Goal: Use online tool/utility: Utilize a website feature to perform a specific function

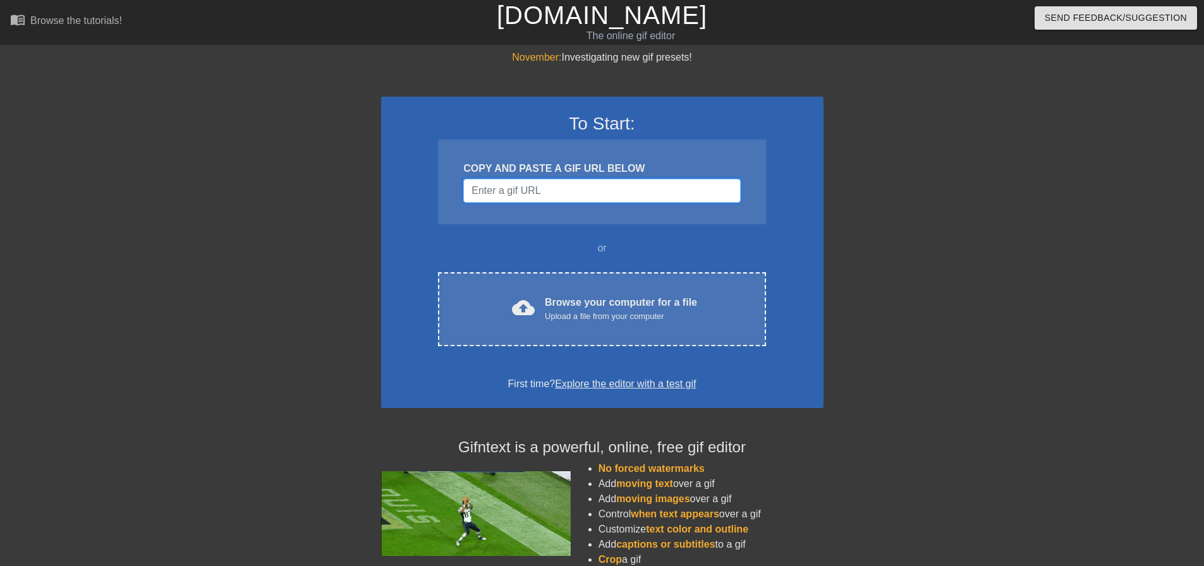
click at [535, 193] on input "Username" at bounding box center [601, 191] width 277 height 24
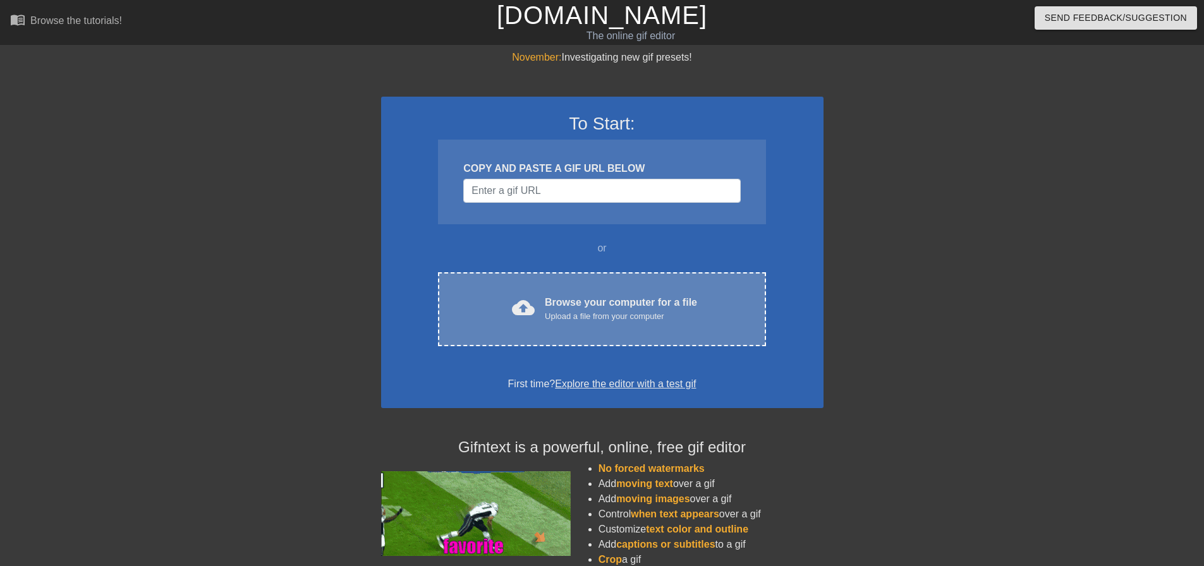
click at [571, 301] on div "Browse your computer for a file Upload a file from your computer" at bounding box center [621, 309] width 152 height 28
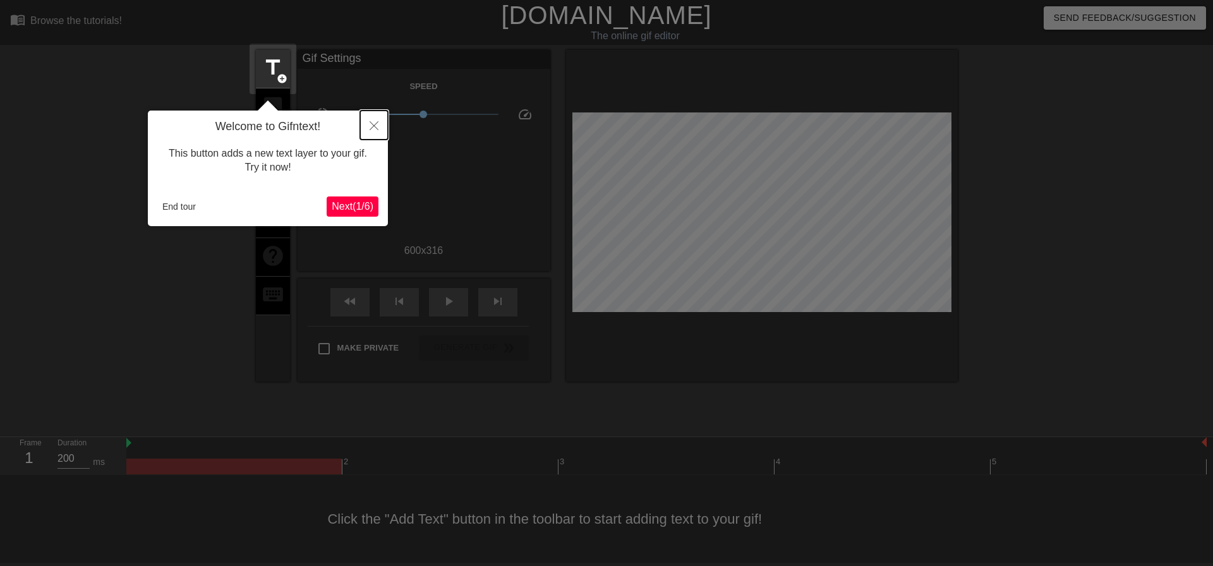
click at [368, 119] on button "Close" at bounding box center [374, 125] width 28 height 29
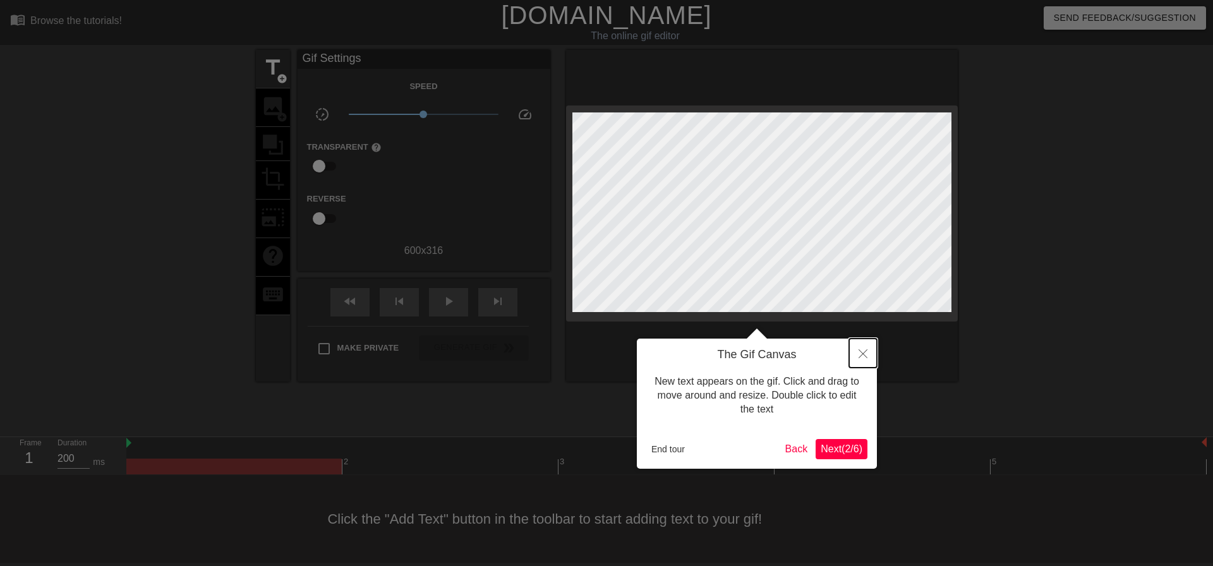
click at [856, 356] on button "Close" at bounding box center [863, 353] width 28 height 29
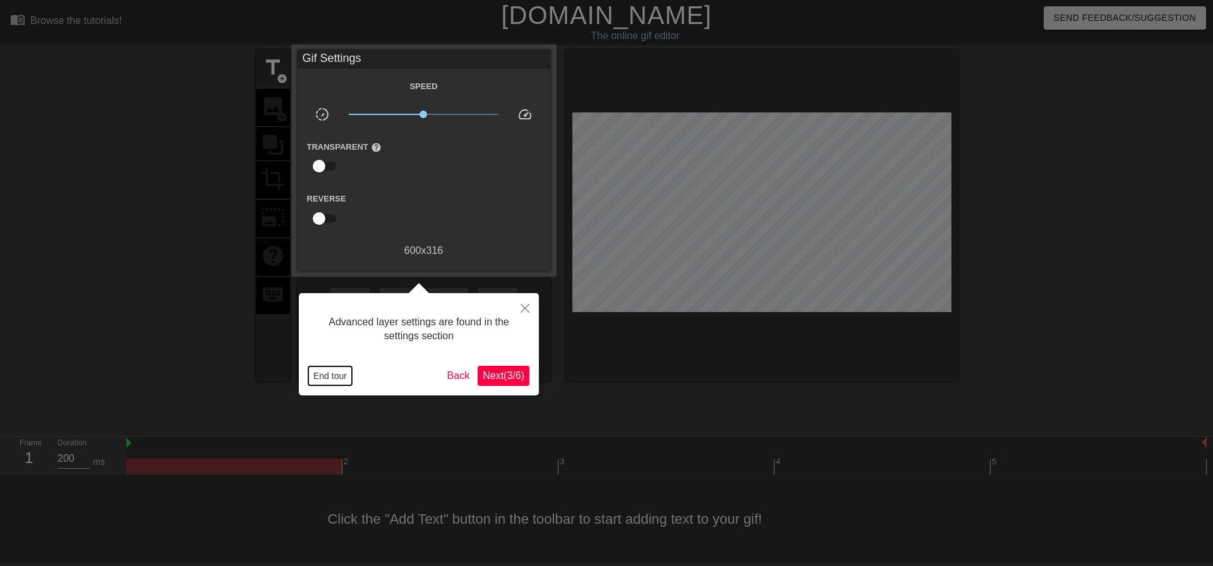
click at [331, 377] on button "End tour" at bounding box center [330, 376] width 44 height 19
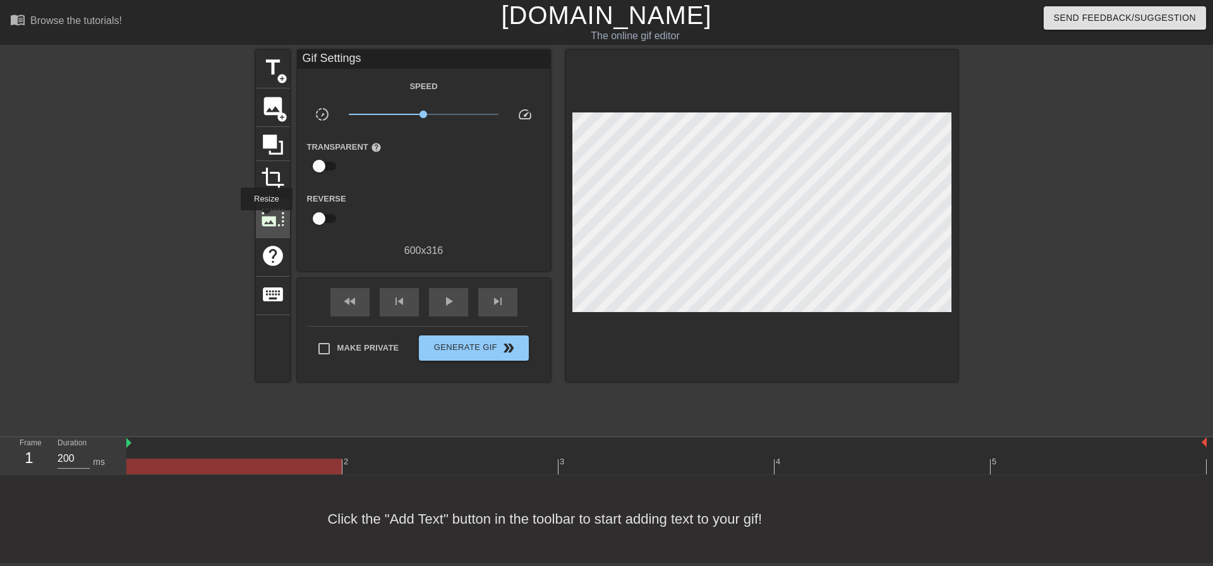
click at [265, 219] on span "photo_size_select_large" at bounding box center [273, 217] width 24 height 24
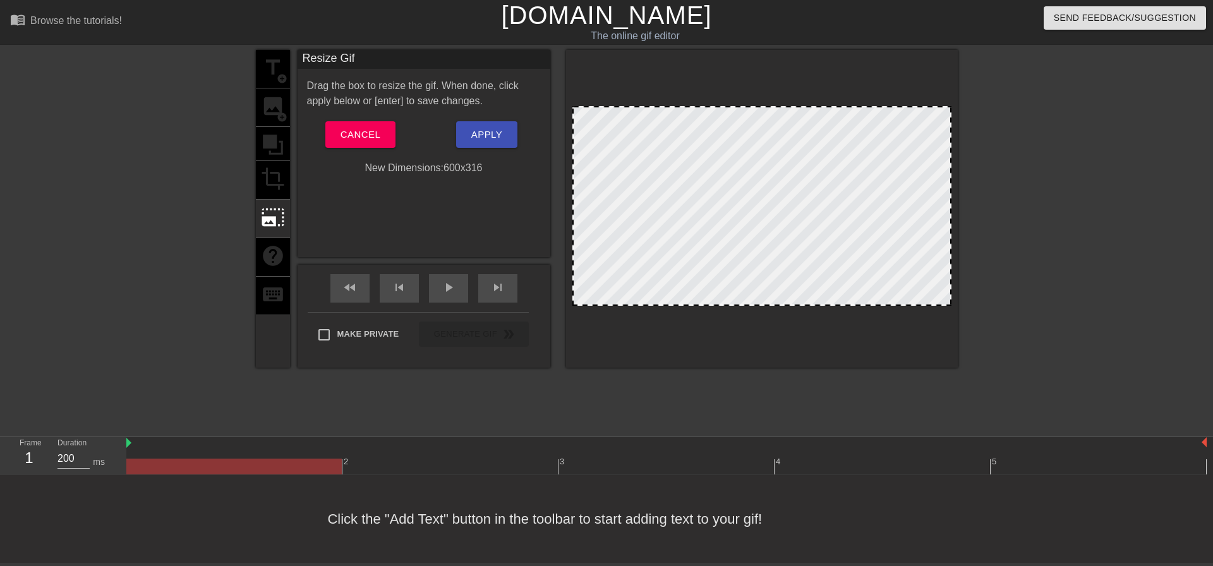
click at [267, 170] on div "title add_circle image add_circle crop photo_size_select_large help keyboard" at bounding box center [273, 209] width 34 height 318
click at [267, 136] on div "title add_circle image add_circle crop photo_size_select_large help keyboard" at bounding box center [273, 209] width 34 height 318
click at [370, 136] on span "Cancel" at bounding box center [361, 134] width 40 height 16
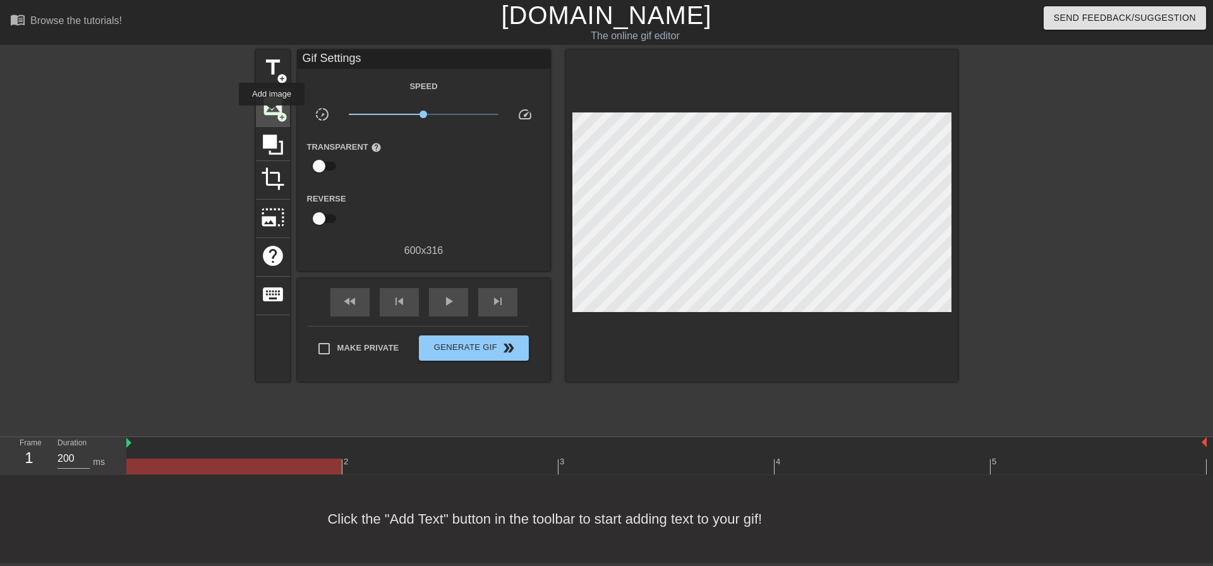
click at [272, 114] on span "image" at bounding box center [273, 106] width 24 height 24
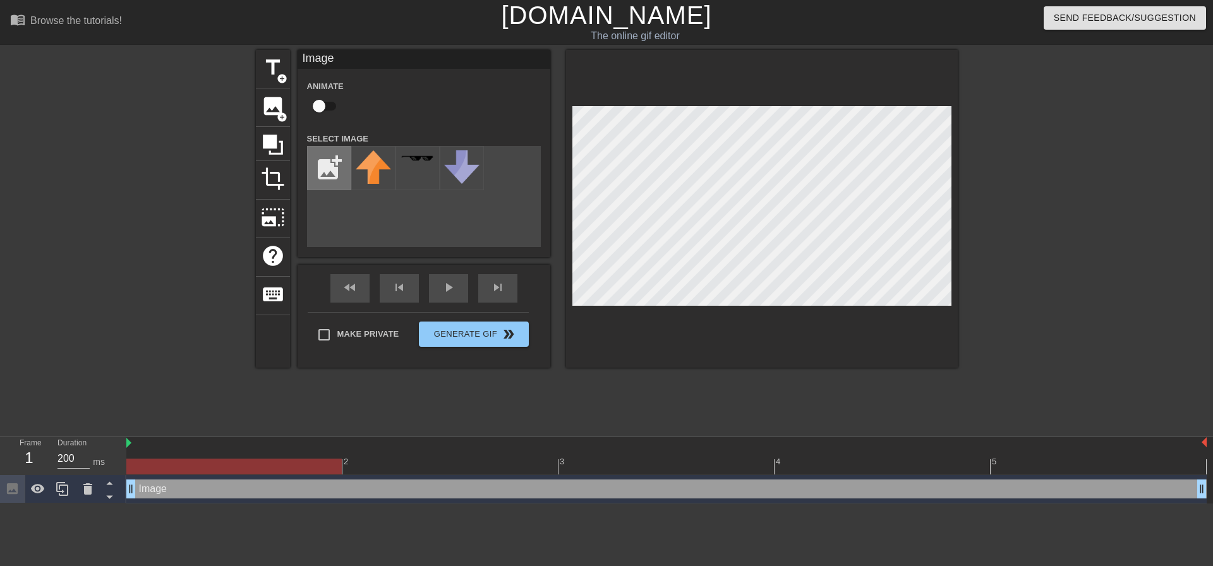
click at [330, 162] on input "file" at bounding box center [329, 168] width 43 height 43
type input "C:\fakepath\292d0f1d6599932932ba56622d1a3c1a.png"
click at [367, 169] on img at bounding box center [373, 160] width 35 height 20
click at [593, 312] on div at bounding box center [762, 209] width 392 height 318
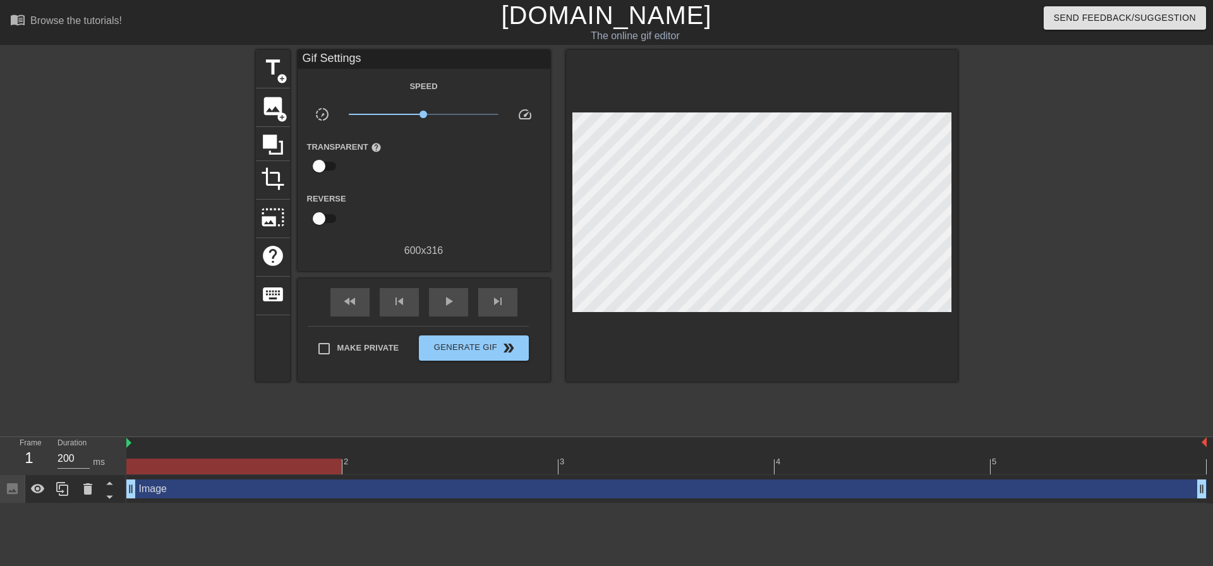
drag, startPoint x: 1174, startPoint y: 269, endPoint x: 1159, endPoint y: 267, distance: 15.3
click at [1177, 267] on div "title add_circle image add_circle crop photo_size_select_large help keyboard Gi…" at bounding box center [606, 239] width 1213 height 379
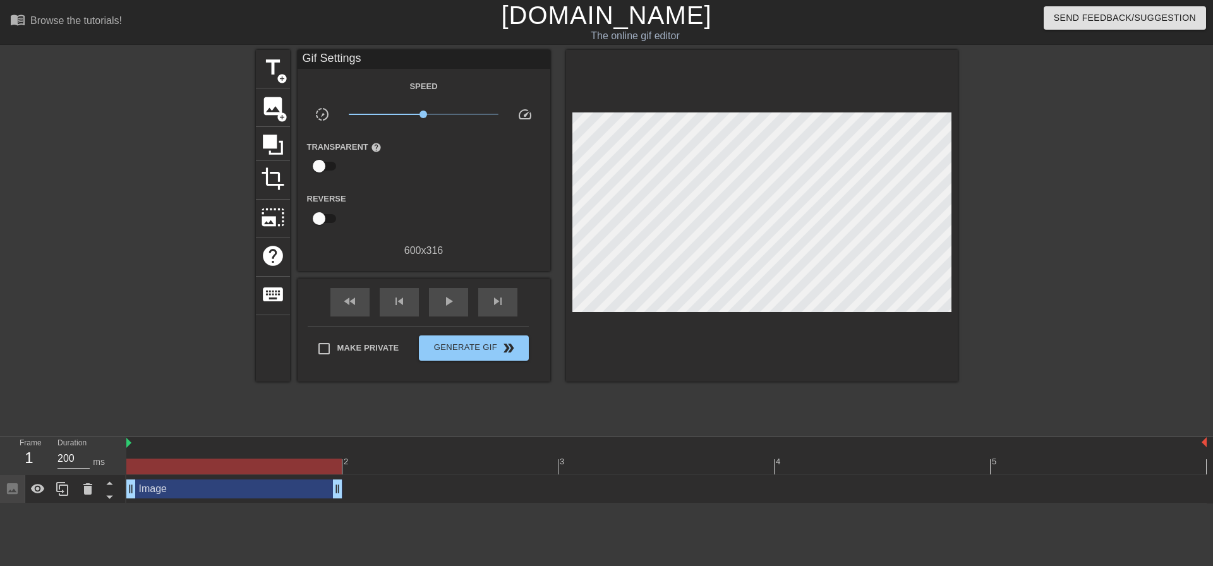
drag, startPoint x: 1203, startPoint y: 492, endPoint x: 121, endPoint y: 464, distance: 1082.2
click at [121, 467] on div "Frame 1 Duration 200 ms 2 3 4 5 Image drag_handle drag_handle" at bounding box center [606, 470] width 1213 height 66
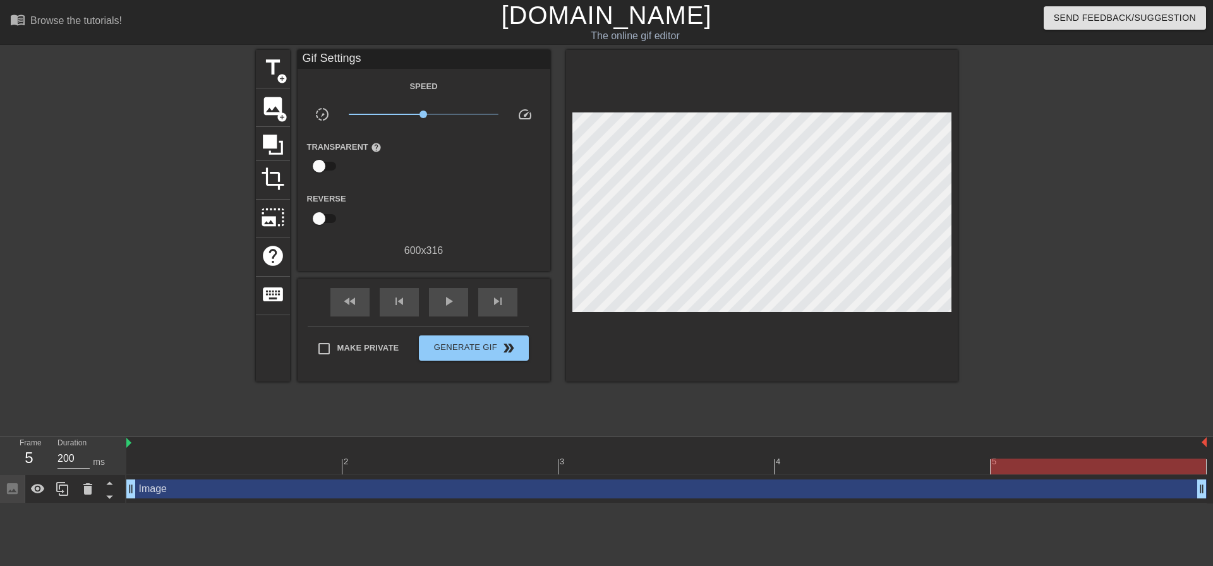
drag, startPoint x: 339, startPoint y: 497, endPoint x: 1213, endPoint y: 427, distance: 876.8
click at [1203, 427] on div "menu_book Browse the tutorials! Gifntext.com The online gif editor Send Feedbac…" at bounding box center [606, 252] width 1213 height 504
click at [442, 348] on span "Generate Gif double_arrow" at bounding box center [473, 348] width 99 height 15
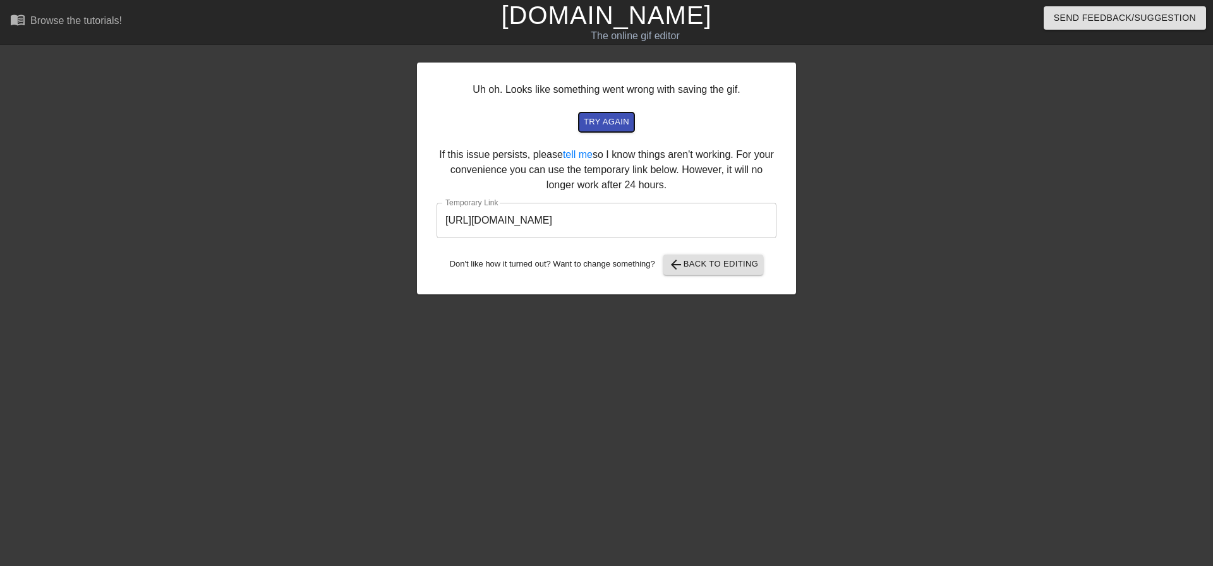
click at [593, 121] on span "try again" at bounding box center [606, 122] width 45 height 15
click at [698, 262] on span "arrow_back Back to Editing" at bounding box center [714, 264] width 90 height 15
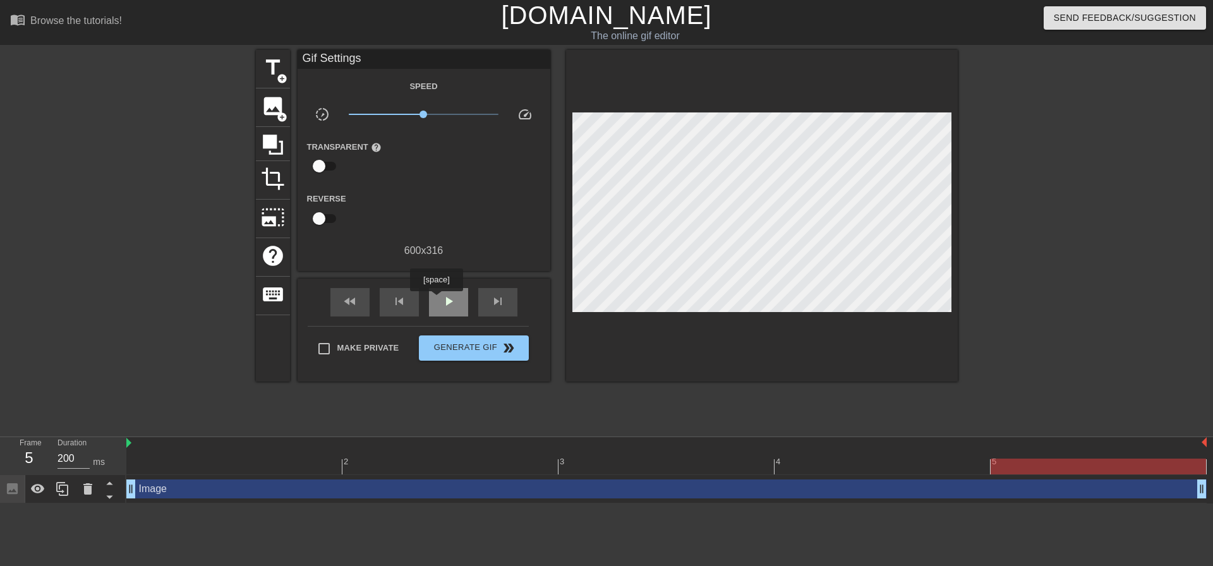
click at [436, 300] on div "play_arrow" at bounding box center [448, 302] width 39 height 28
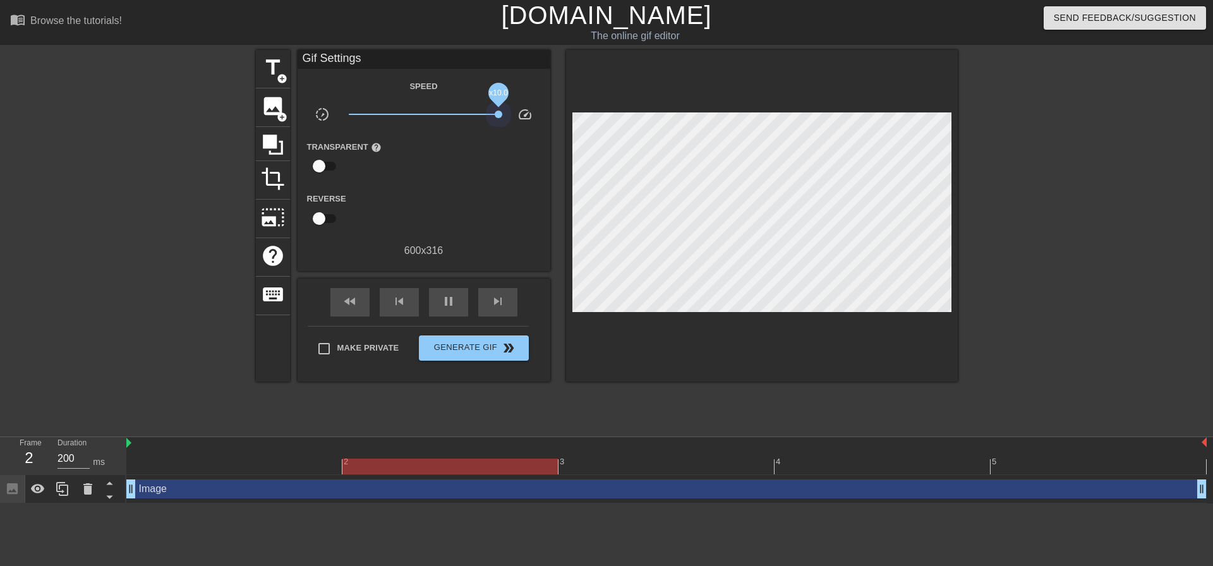
click at [590, 122] on div "title add_circle image add_circle crop photo_size_select_large help keyboard Gi…" at bounding box center [607, 216] width 702 height 332
drag, startPoint x: 493, startPoint y: 112, endPoint x: 443, endPoint y: 119, distance: 50.5
click at [443, 119] on span "x1.88" at bounding box center [424, 114] width 150 height 15
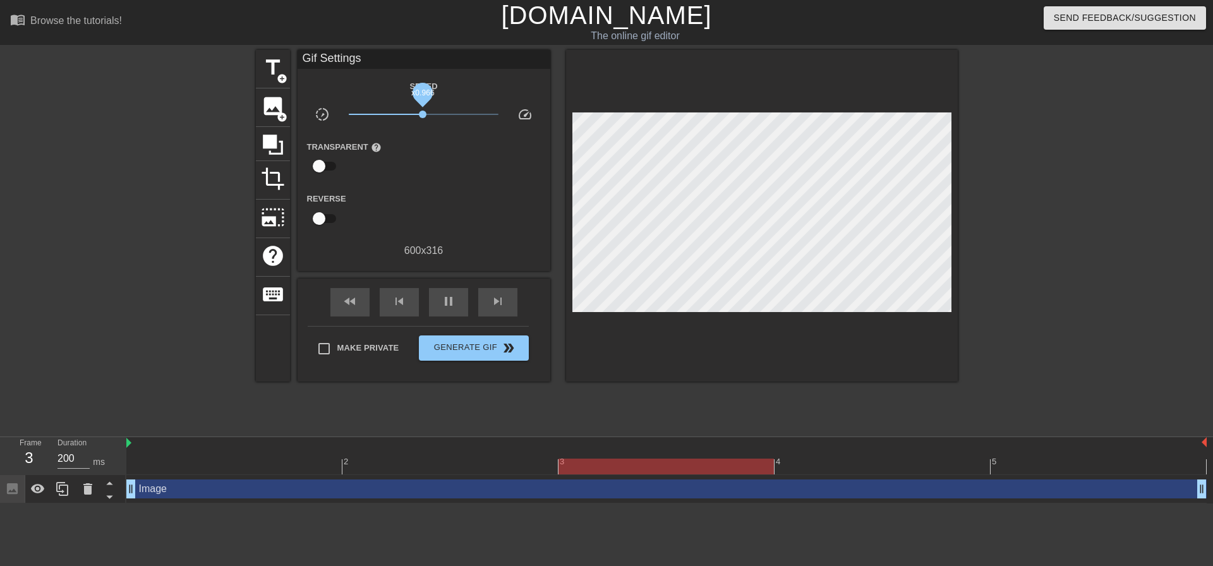
drag, startPoint x: 442, startPoint y: 115, endPoint x: 423, endPoint y: 116, distance: 19.6
click at [423, 116] on span "x0.966" at bounding box center [423, 115] width 8 height 8
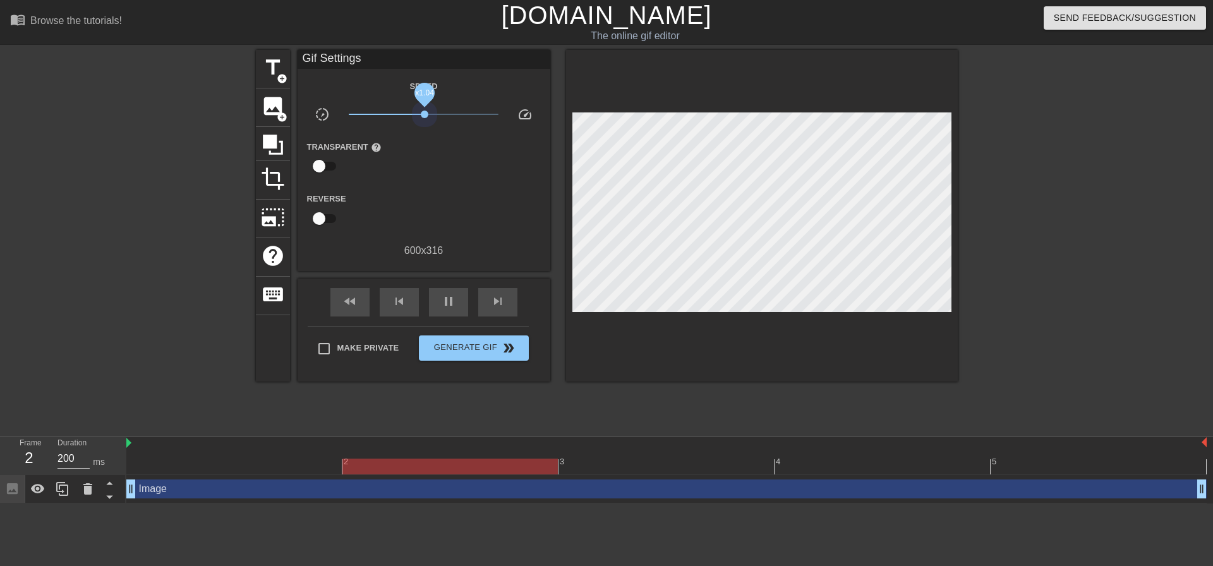
click at [425, 109] on span "x1.04" at bounding box center [424, 114] width 150 height 15
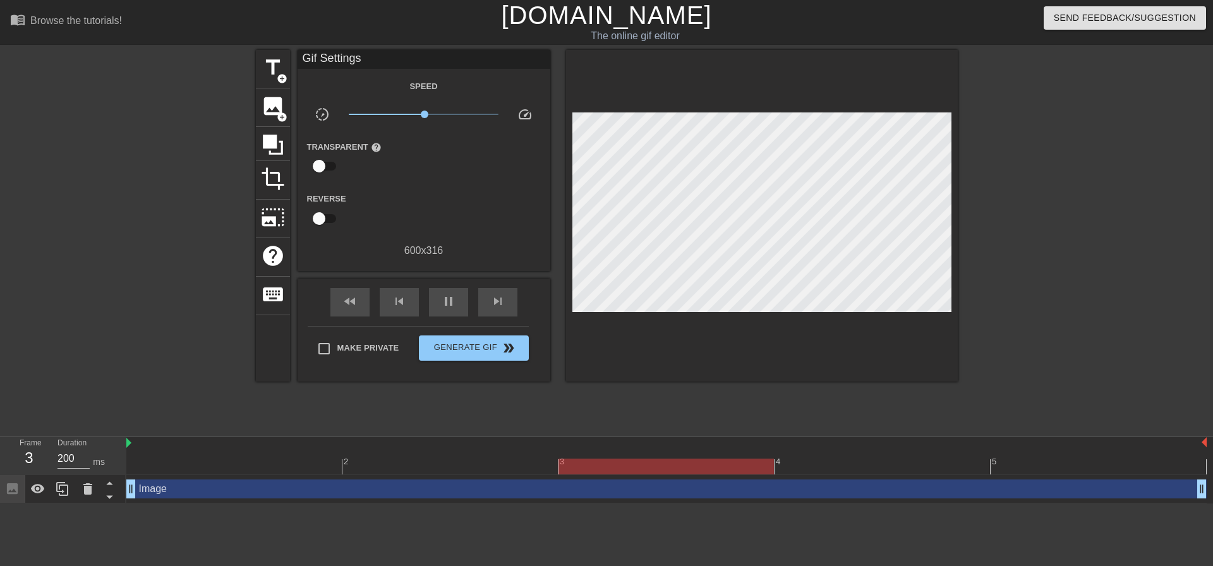
click at [430, 156] on div "Transparent help" at bounding box center [424, 159] width 253 height 40
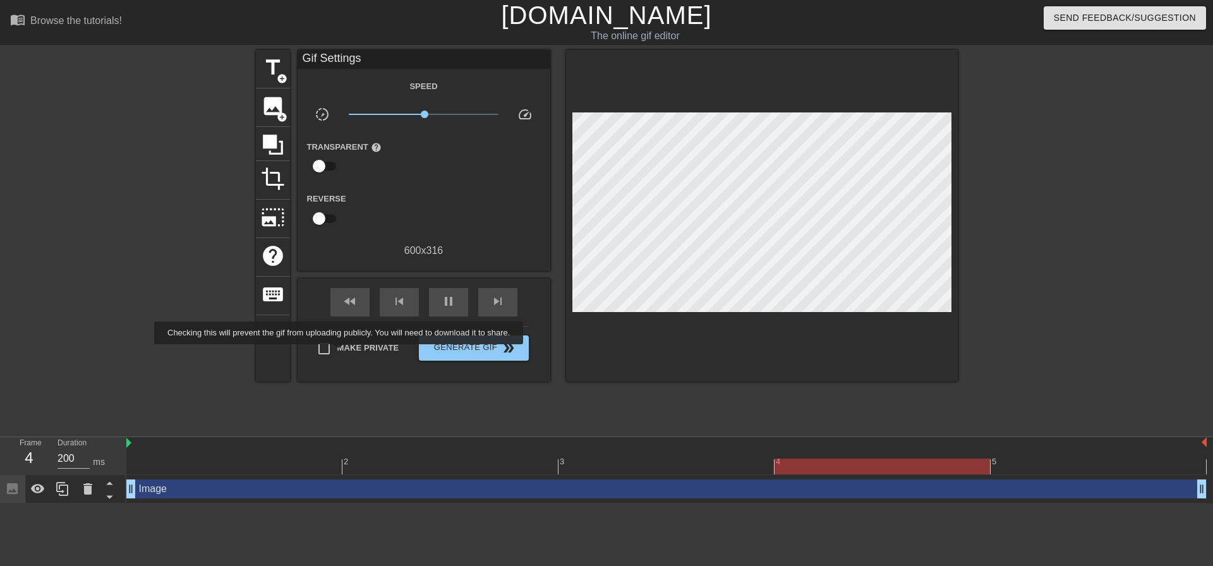
click at [341, 353] on label "Make Private" at bounding box center [355, 349] width 88 height 27
click at [337, 353] on input "Make Private" at bounding box center [324, 349] width 27 height 27
checkbox input "true"
click at [455, 296] on span "pause" at bounding box center [448, 301] width 15 height 15
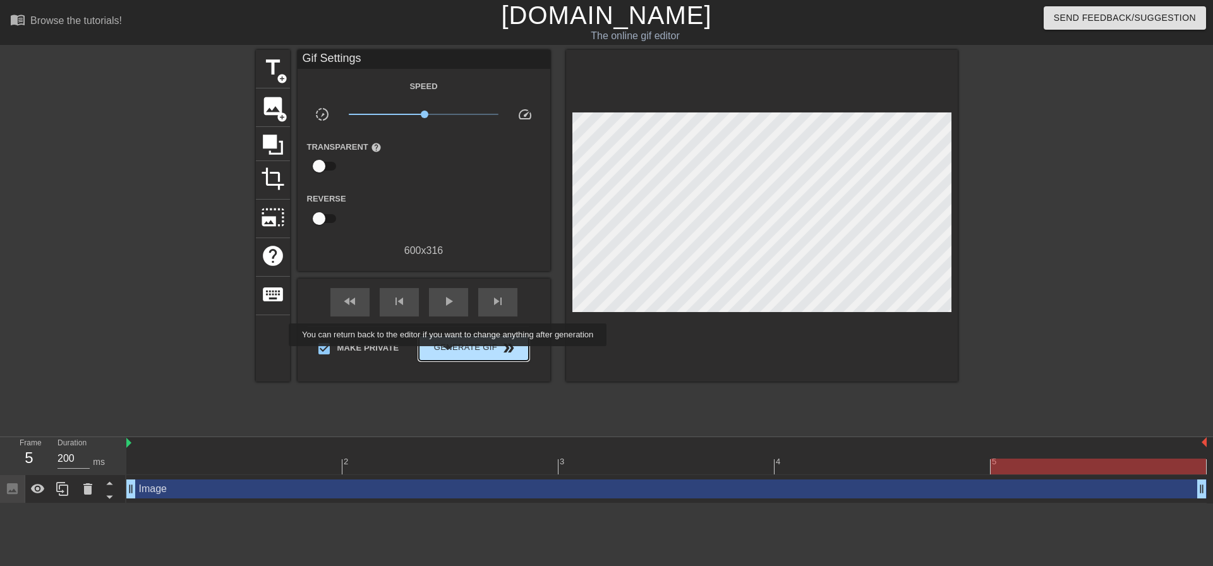
click at [449, 355] on button "Generate Gif double_arrow" at bounding box center [473, 348] width 109 height 25
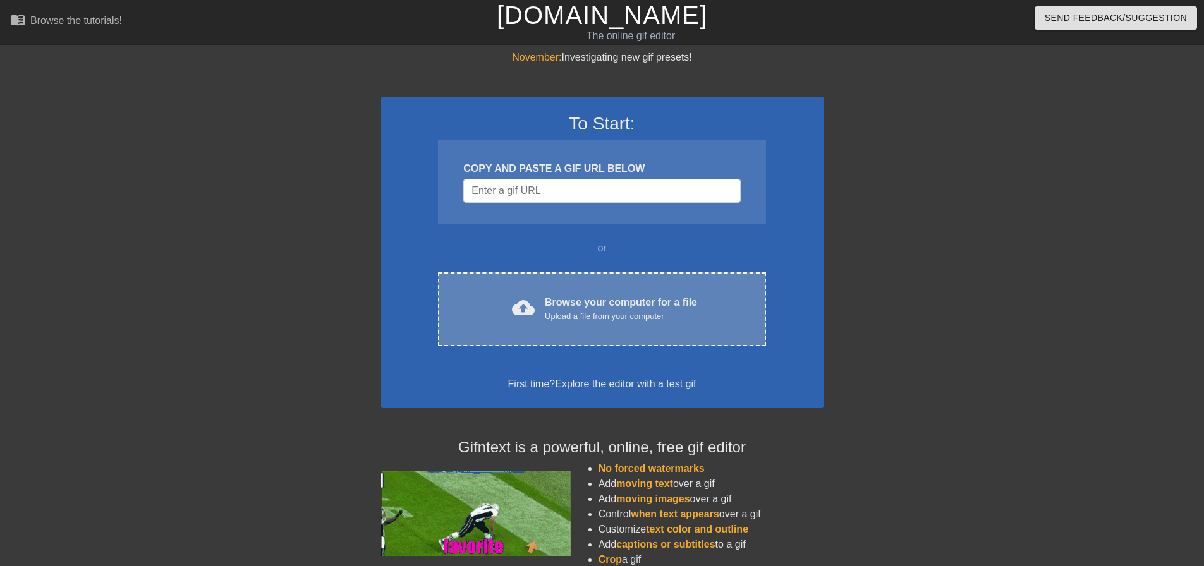
click at [583, 303] on div "Browse your computer for a file Upload a file from your computer" at bounding box center [621, 309] width 152 height 28
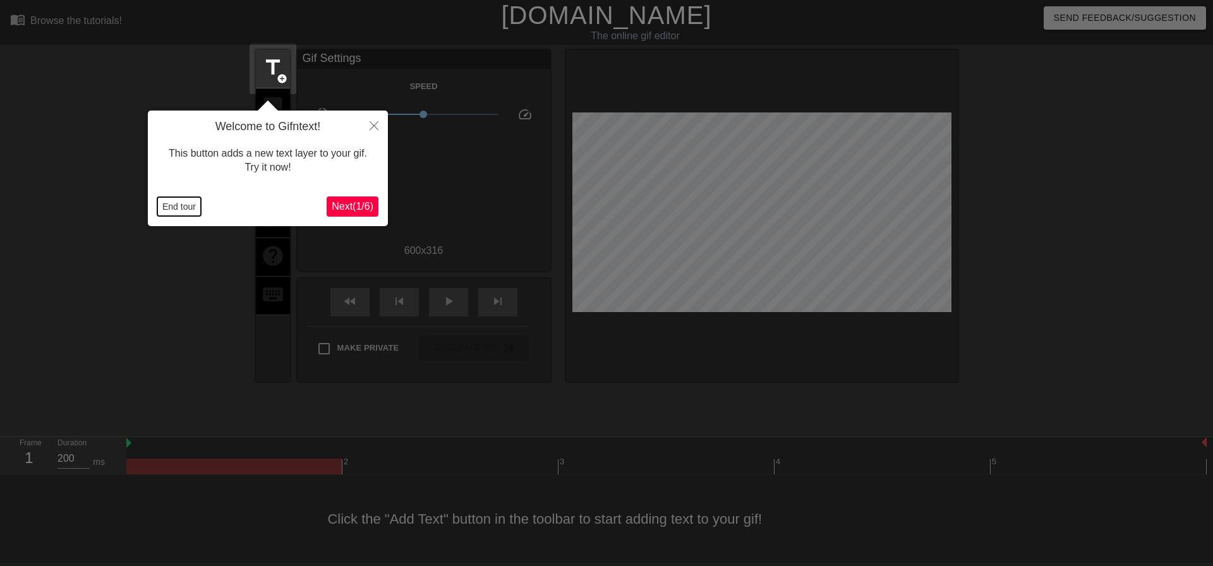
click at [167, 206] on button "End tour" at bounding box center [179, 206] width 44 height 19
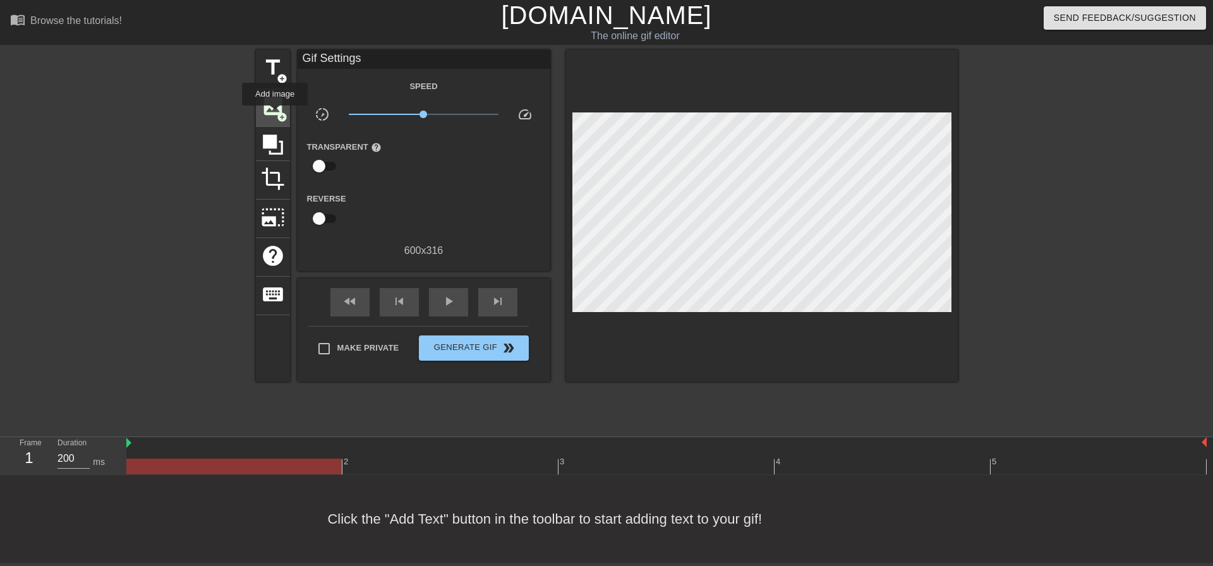
click at [275, 114] on span "image" at bounding box center [273, 106] width 24 height 24
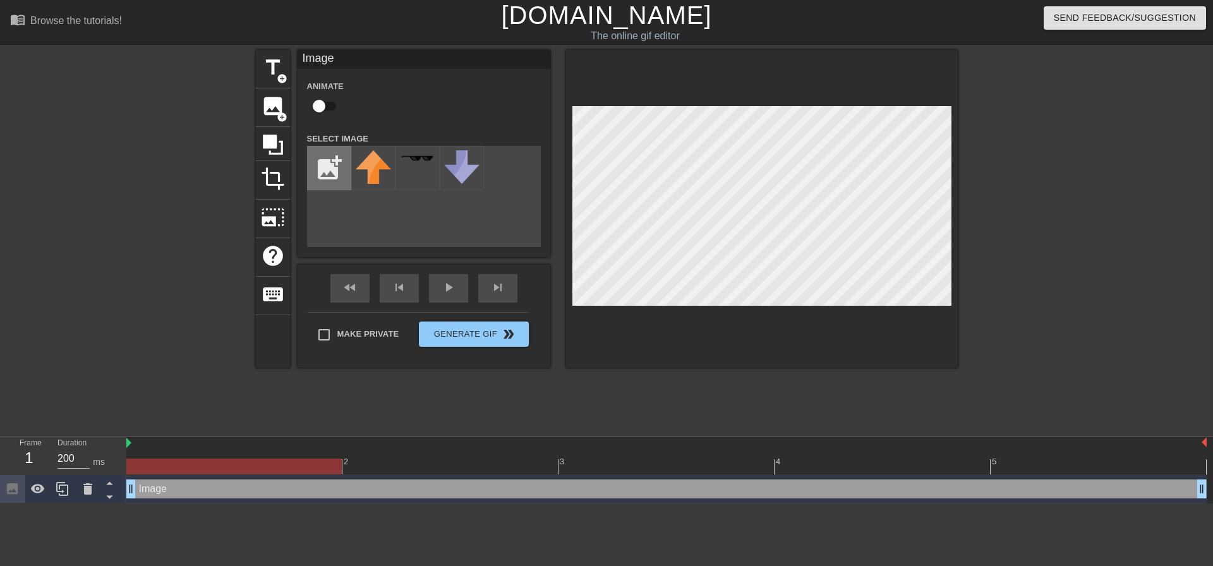
click at [331, 162] on input "file" at bounding box center [329, 168] width 43 height 43
type input "C:\fakepath\292d0f1d6599932932ba56622d1a3c1a.png"
click at [356, 173] on div at bounding box center [373, 168] width 44 height 44
click at [561, 118] on div "title add_circle image add_circle crop photo_size_select_large help keyboard Im…" at bounding box center [607, 209] width 702 height 318
click at [585, 315] on div at bounding box center [762, 209] width 392 height 318
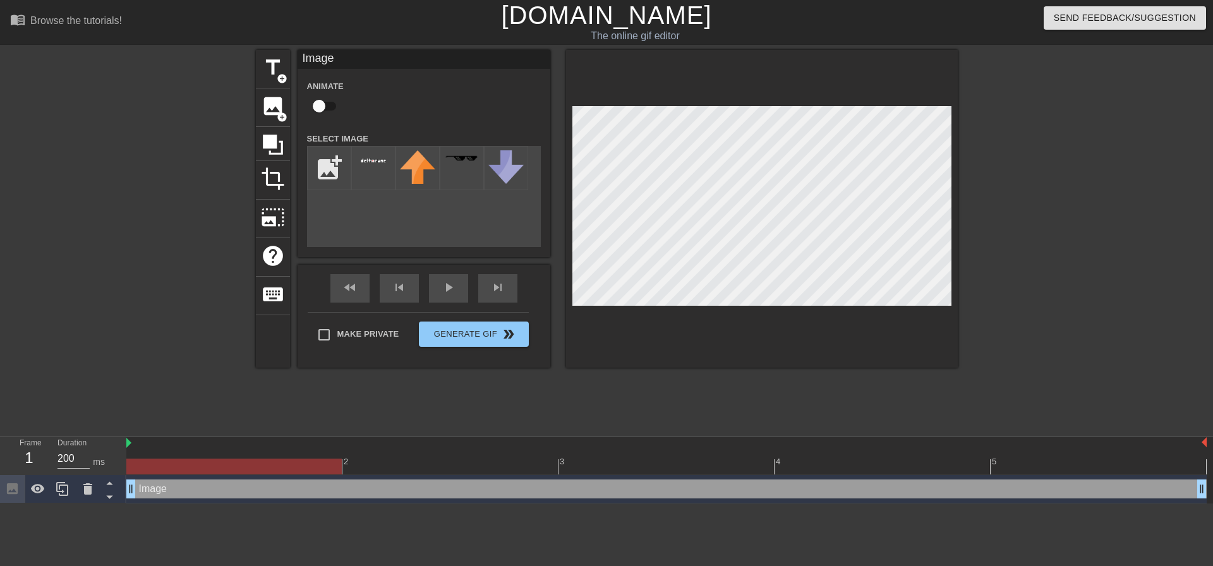
click at [1038, 225] on div at bounding box center [1068, 239] width 190 height 379
click at [1010, 221] on div at bounding box center [1068, 239] width 190 height 379
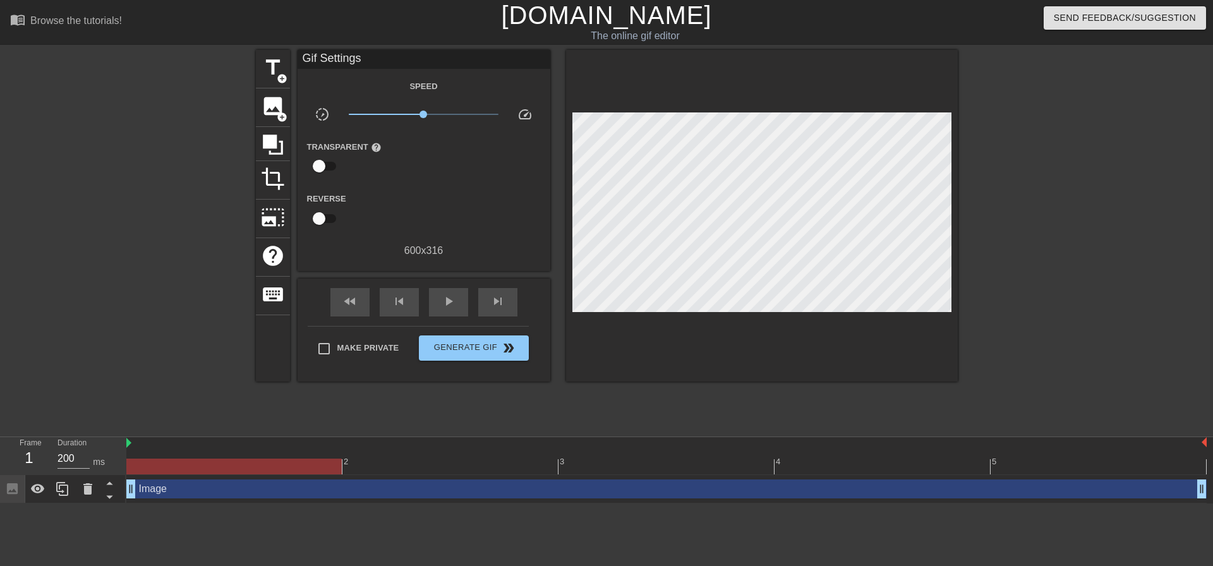
click at [1060, 200] on div at bounding box center [1068, 239] width 190 height 379
click at [324, 346] on input "Make Private" at bounding box center [324, 349] width 27 height 27
checkbox input "true"
click at [451, 306] on span "play_arrow" at bounding box center [448, 301] width 15 height 15
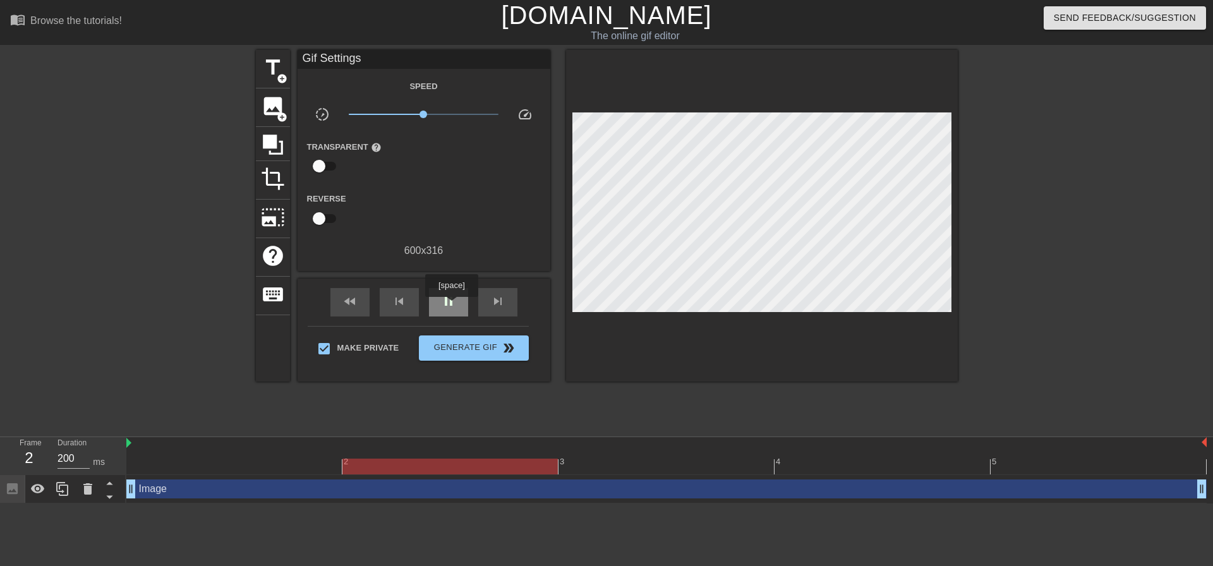
click at [451, 306] on span "pause" at bounding box center [448, 301] width 15 height 15
click at [452, 303] on span "play_arrow" at bounding box center [448, 301] width 15 height 15
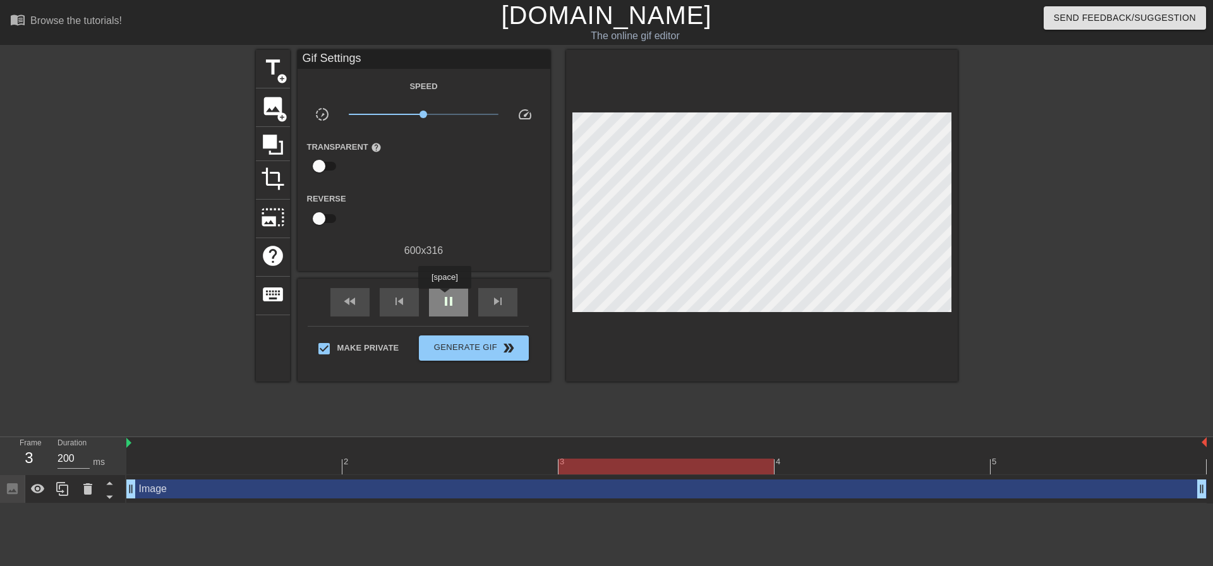
click at [444, 298] on span "pause" at bounding box center [448, 301] width 15 height 15
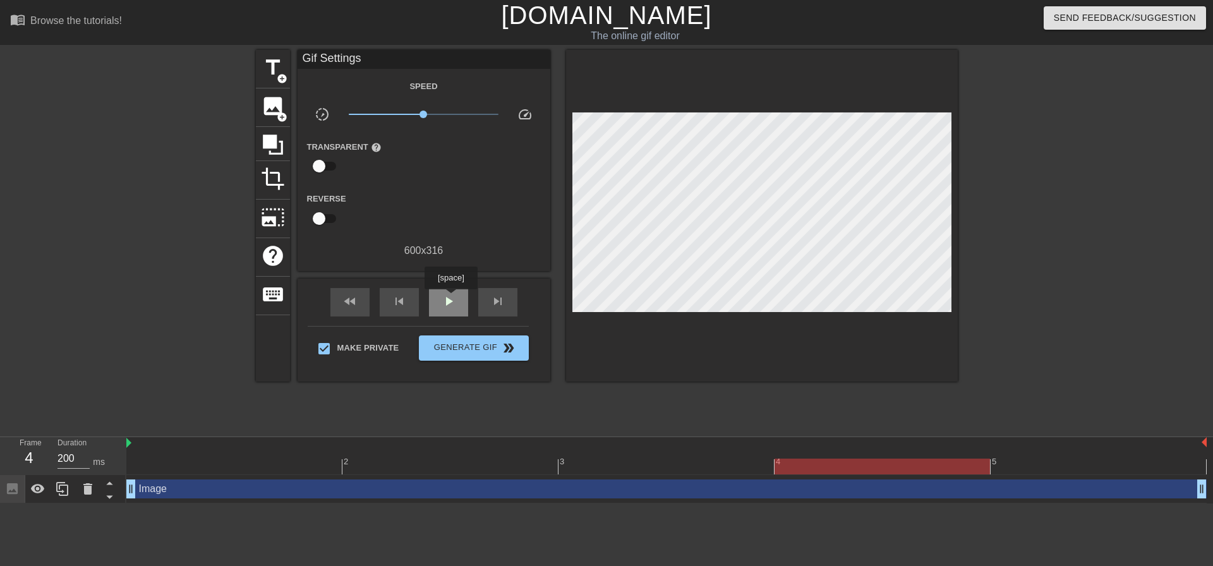
click at [451, 298] on span "play_arrow" at bounding box center [448, 301] width 15 height 15
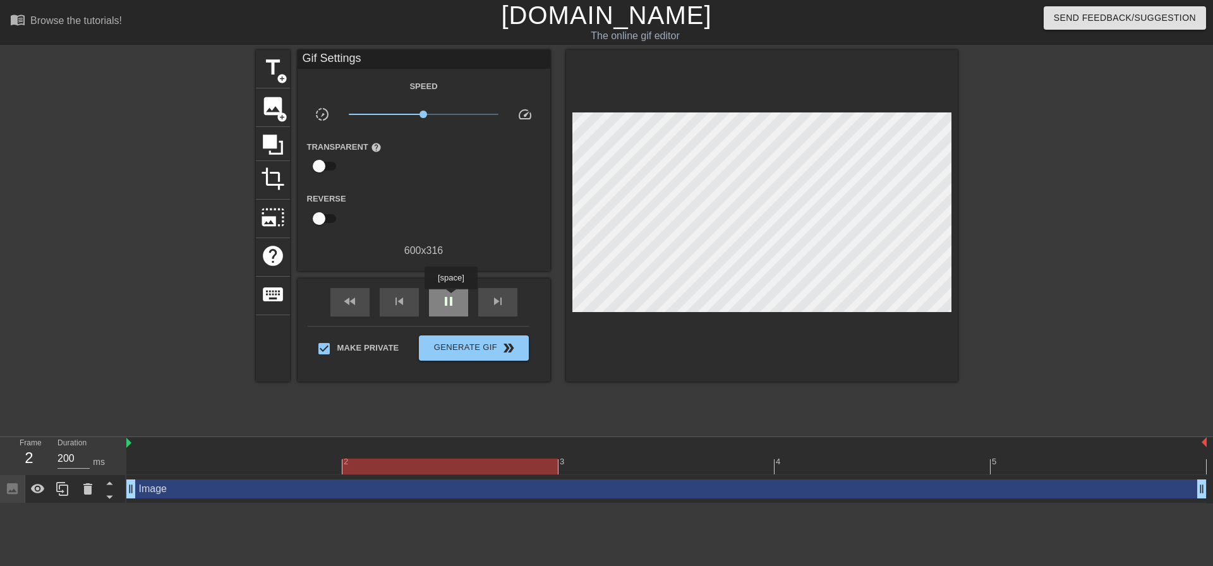
click at [451, 298] on span "pause" at bounding box center [448, 301] width 15 height 15
click at [474, 358] on button "Generate Gif double_arrow" at bounding box center [473, 348] width 109 height 25
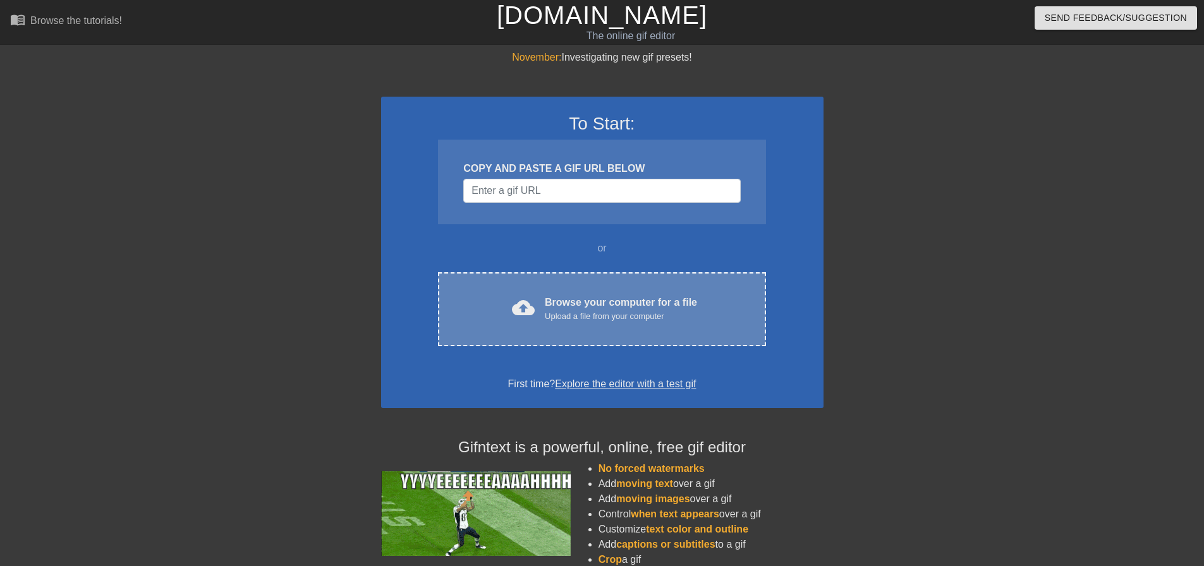
click at [567, 293] on div "cloud_upload Browse your computer for a file Upload a file from your computer C…" at bounding box center [601, 309] width 327 height 74
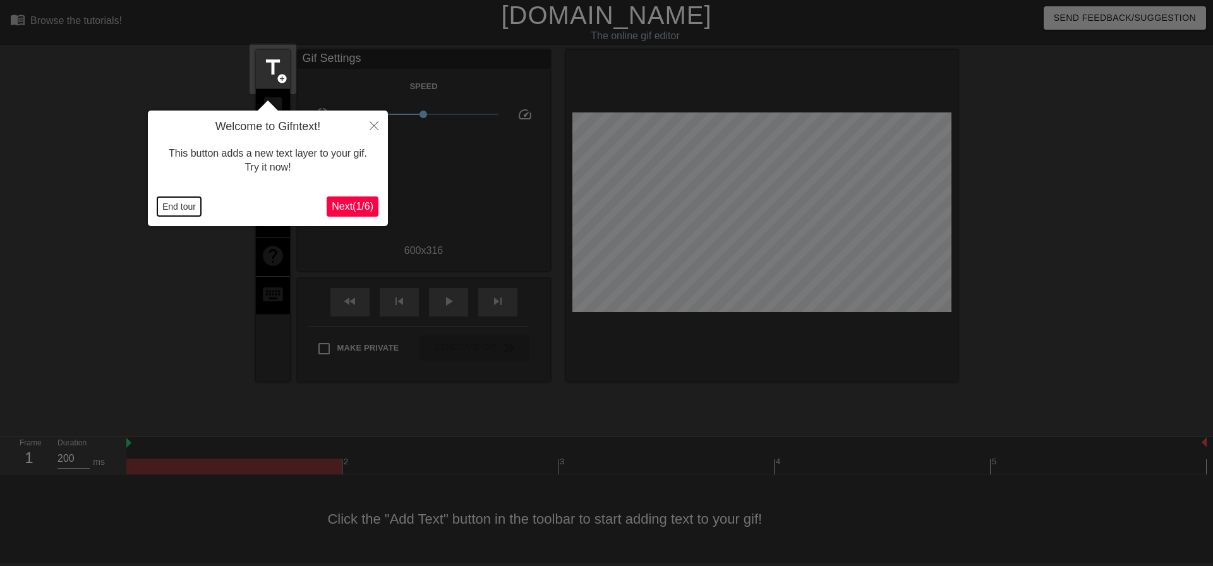
click at [176, 203] on button "End tour" at bounding box center [179, 206] width 44 height 19
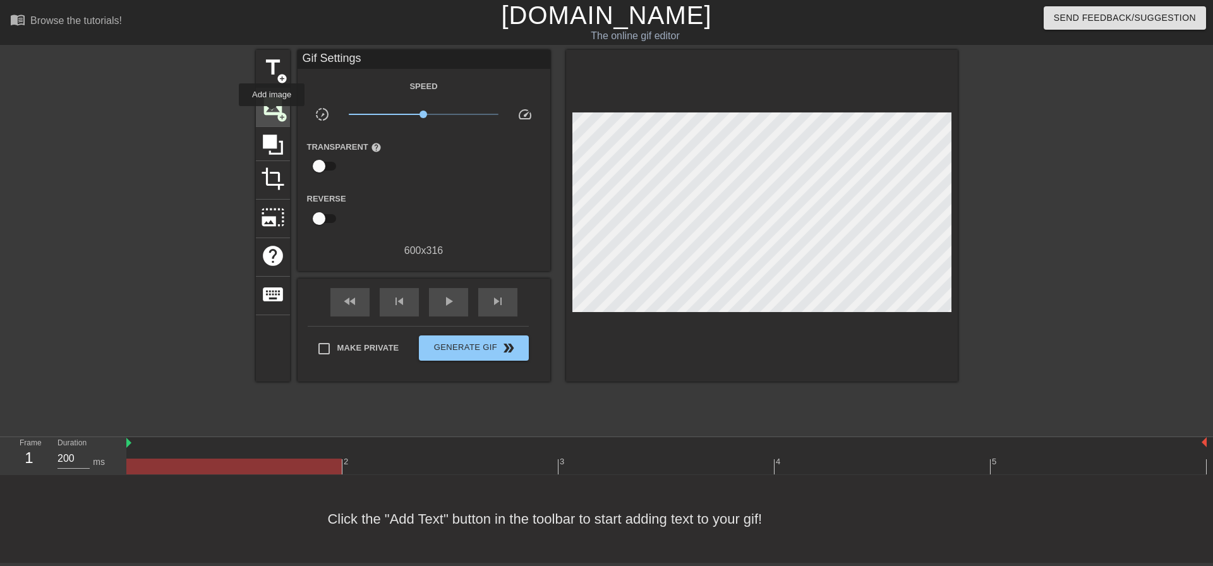
click at [272, 115] on span "image" at bounding box center [273, 106] width 24 height 24
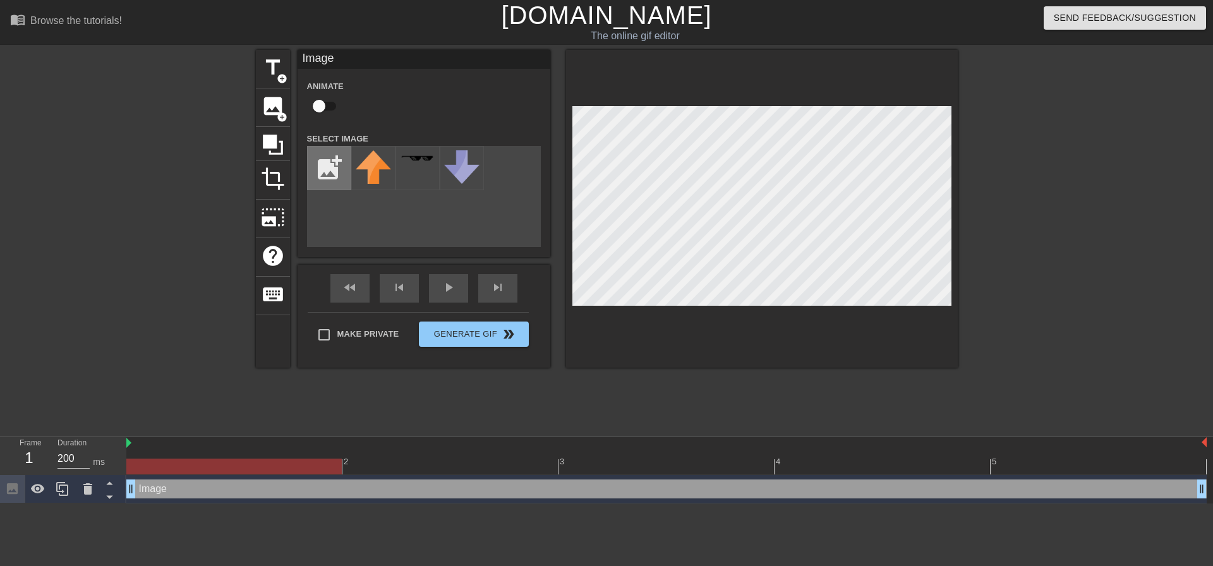
click at [323, 162] on input "file" at bounding box center [329, 168] width 43 height 43
type input "C:\fakepath\292d0f1d6599932932ba56622d1a3c1a.png"
click at [373, 157] on img at bounding box center [373, 160] width 35 height 20
click at [324, 107] on input "checkbox" at bounding box center [319, 106] width 72 height 24
checkbox input "true"
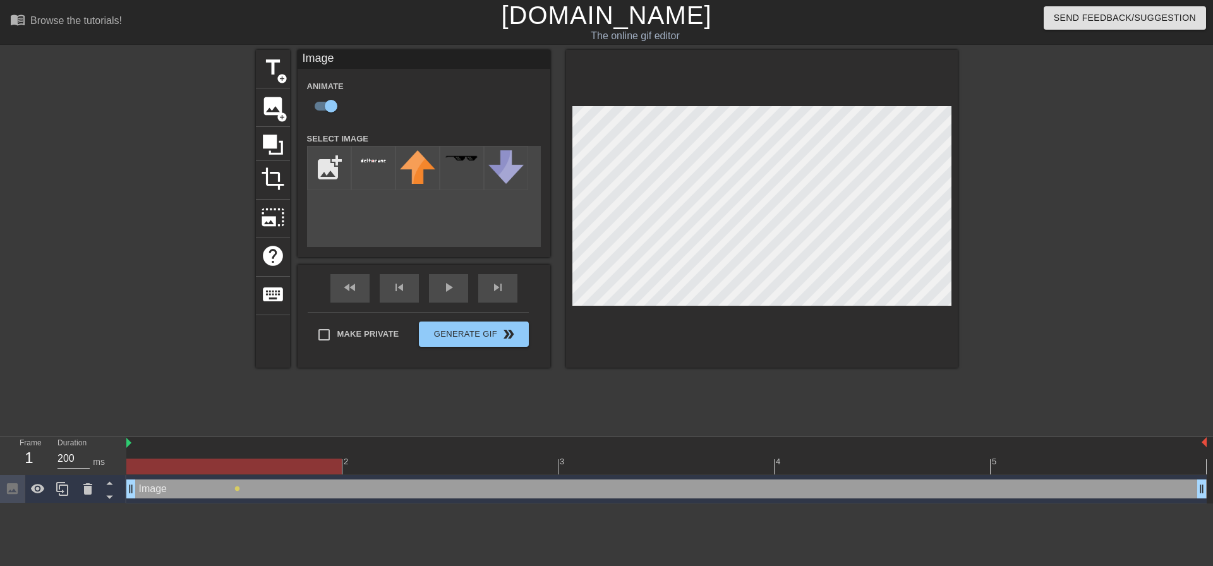
click at [542, 129] on div "title add_circle image add_circle crop photo_size_select_large help keyboard Im…" at bounding box center [607, 209] width 702 height 318
click at [1070, 227] on div at bounding box center [1068, 239] width 190 height 379
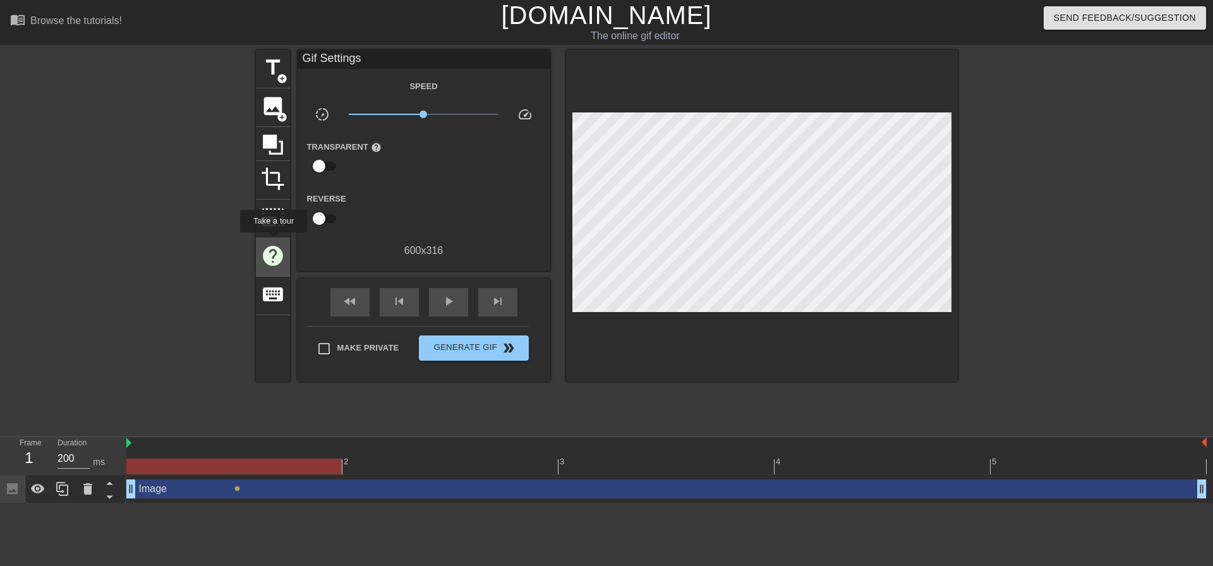
click at [273, 244] on span "help" at bounding box center [273, 256] width 24 height 24
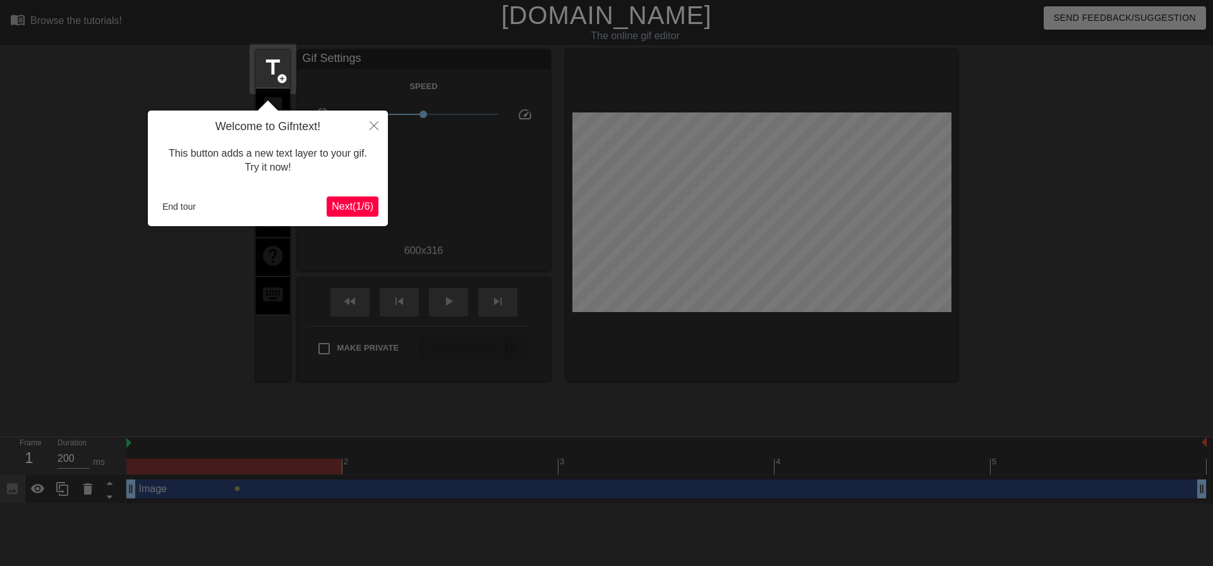
click at [341, 204] on span "Next ( 1 / 6 )" at bounding box center [353, 206] width 42 height 11
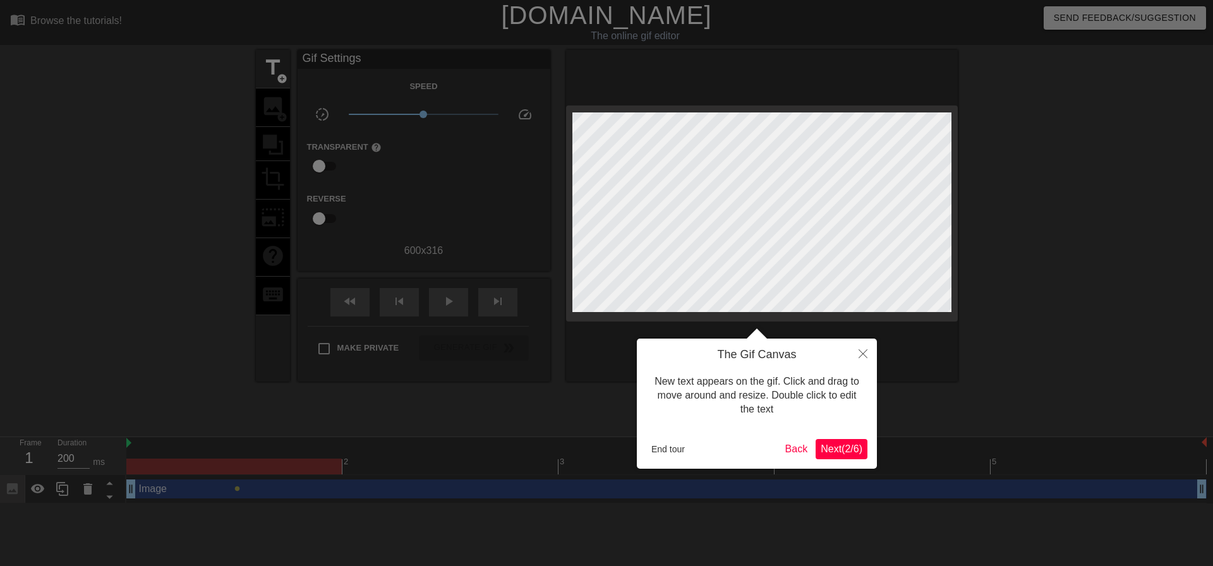
click at [830, 452] on span "Next ( 2 / 6 )" at bounding box center [842, 449] width 42 height 11
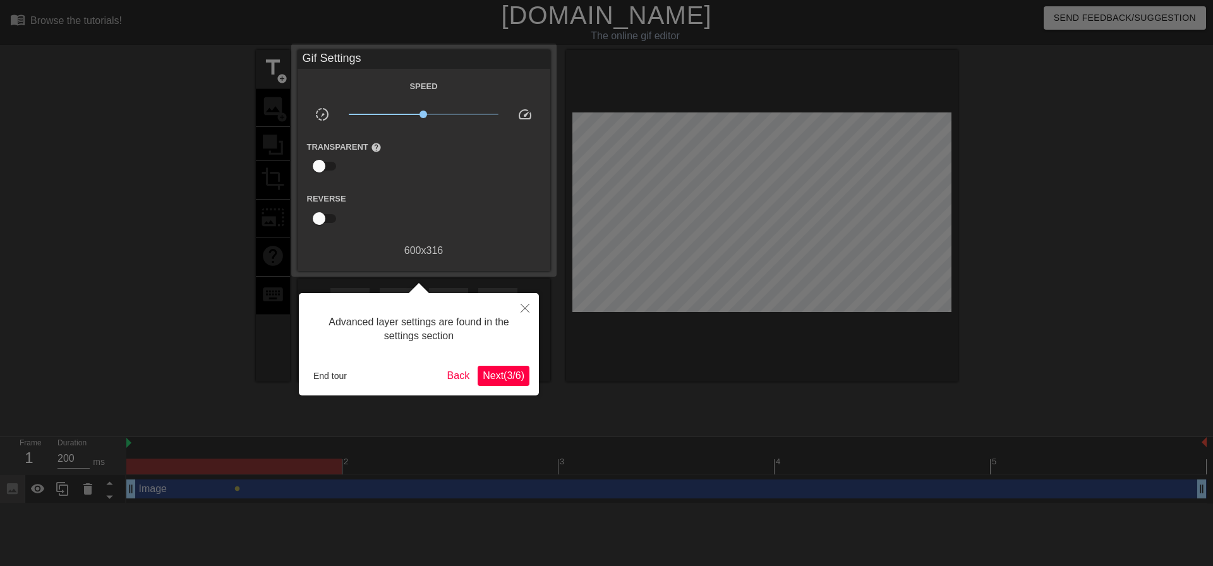
click at [501, 376] on span "Next ( 3 / 6 )" at bounding box center [504, 375] width 42 height 11
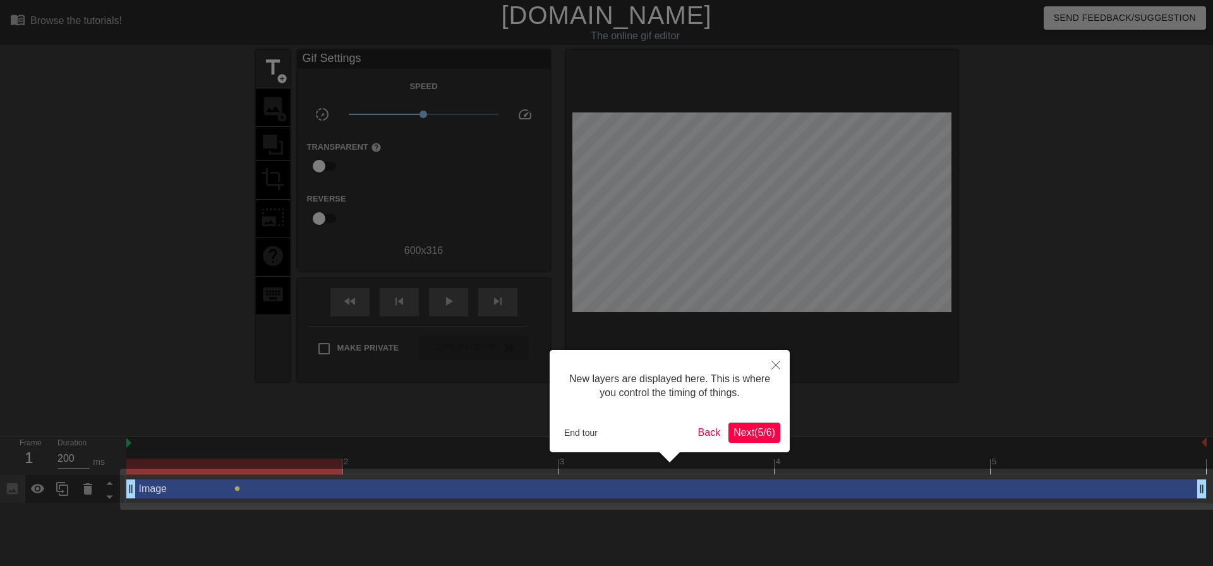
click at [757, 430] on span "Next ( 5 / 6 )" at bounding box center [755, 432] width 42 height 11
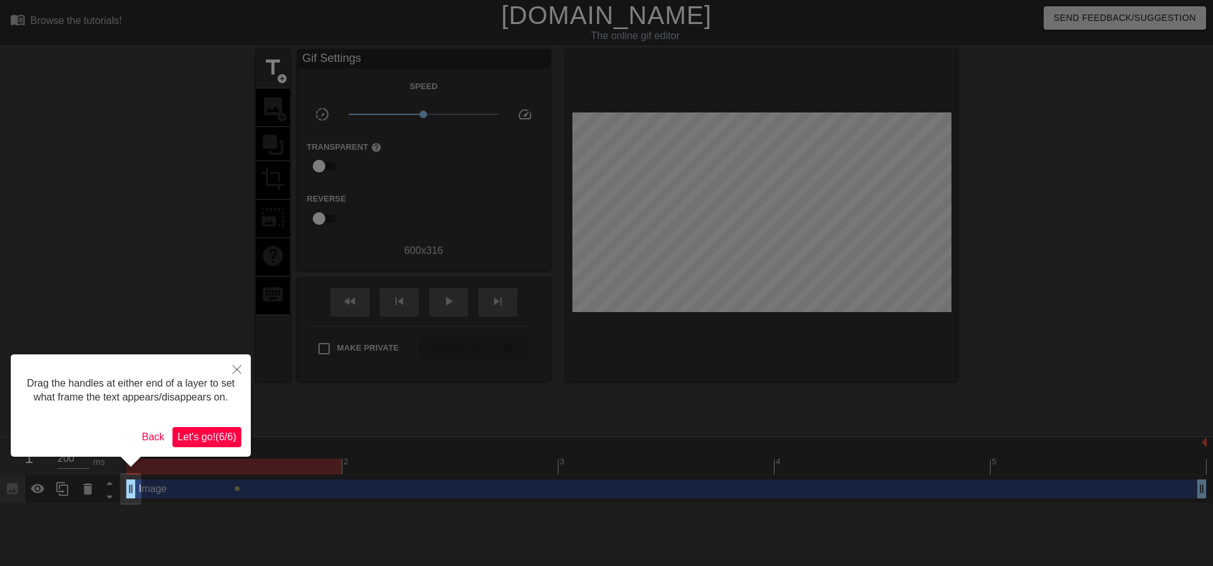
click at [217, 428] on button "Let's go! ( 6 / 6 )" at bounding box center [207, 437] width 69 height 20
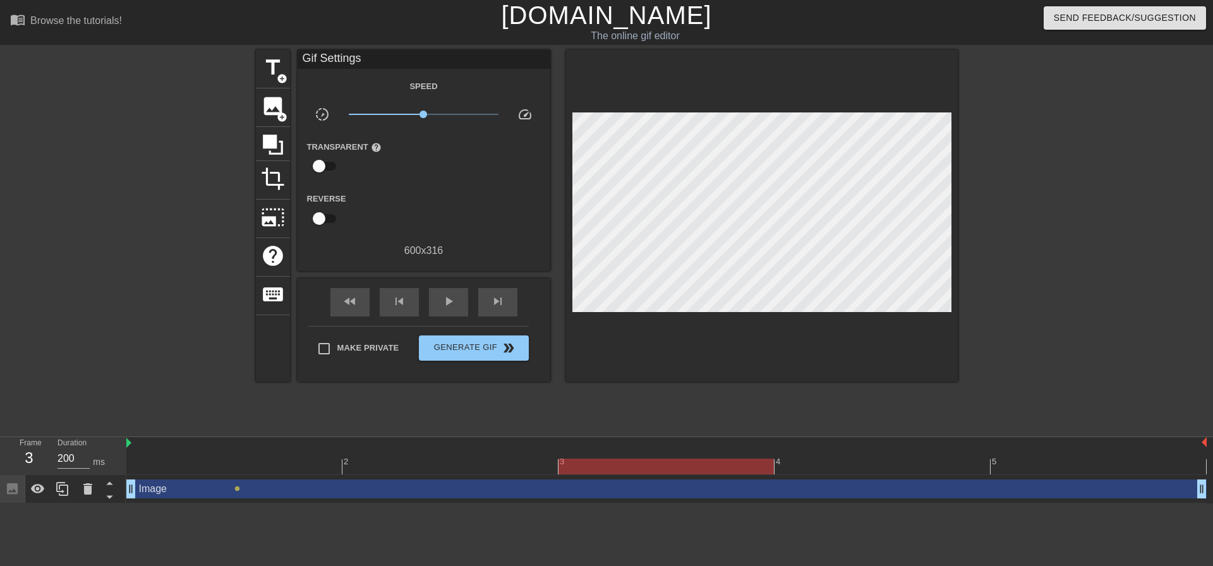
drag, startPoint x: 383, startPoint y: 456, endPoint x: 573, endPoint y: 453, distance: 190.2
click at [573, 453] on div "2 3 4 5" at bounding box center [666, 455] width 1081 height 37
drag, startPoint x: 574, startPoint y: 453, endPoint x: 644, endPoint y: 459, distance: 69.7
click at [644, 459] on div "2 3 4 5" at bounding box center [666, 455] width 1081 height 37
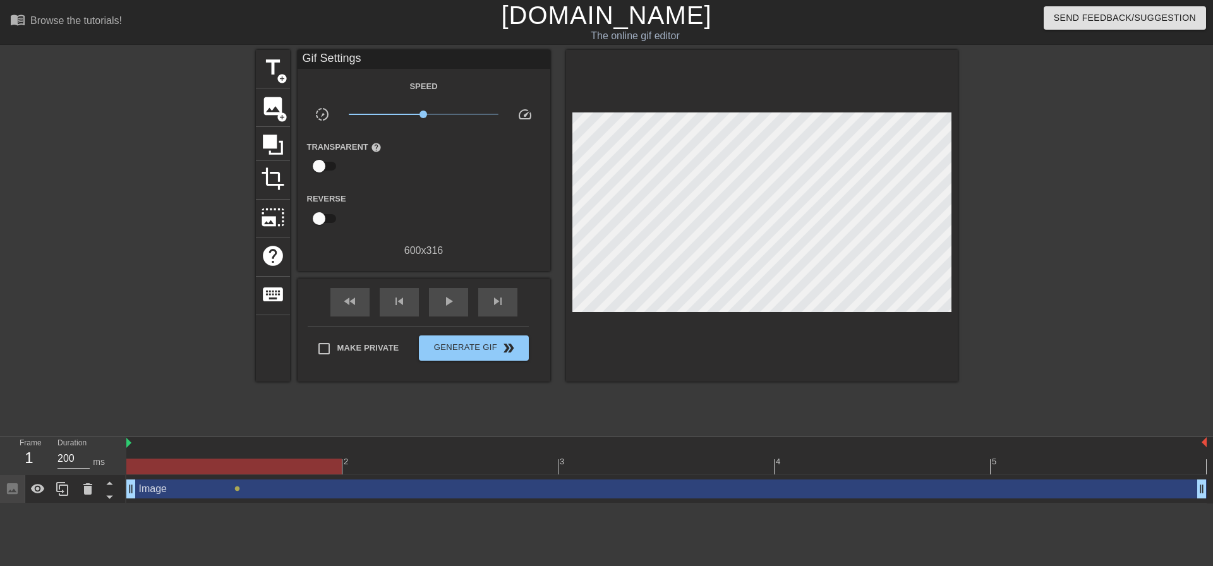
drag, startPoint x: 657, startPoint y: 470, endPoint x: 0, endPoint y: 334, distance: 670.6
click at [0, 334] on div "menu_book Browse the tutorials! [DOMAIN_NAME] The online gif editor Send Feedba…" at bounding box center [606, 252] width 1213 height 504
click at [11, 489] on icon at bounding box center [12, 488] width 11 height 11
click at [272, 472] on div at bounding box center [233, 467] width 215 height 16
click at [337, 344] on span "Make Private" at bounding box center [368, 348] width 62 height 13
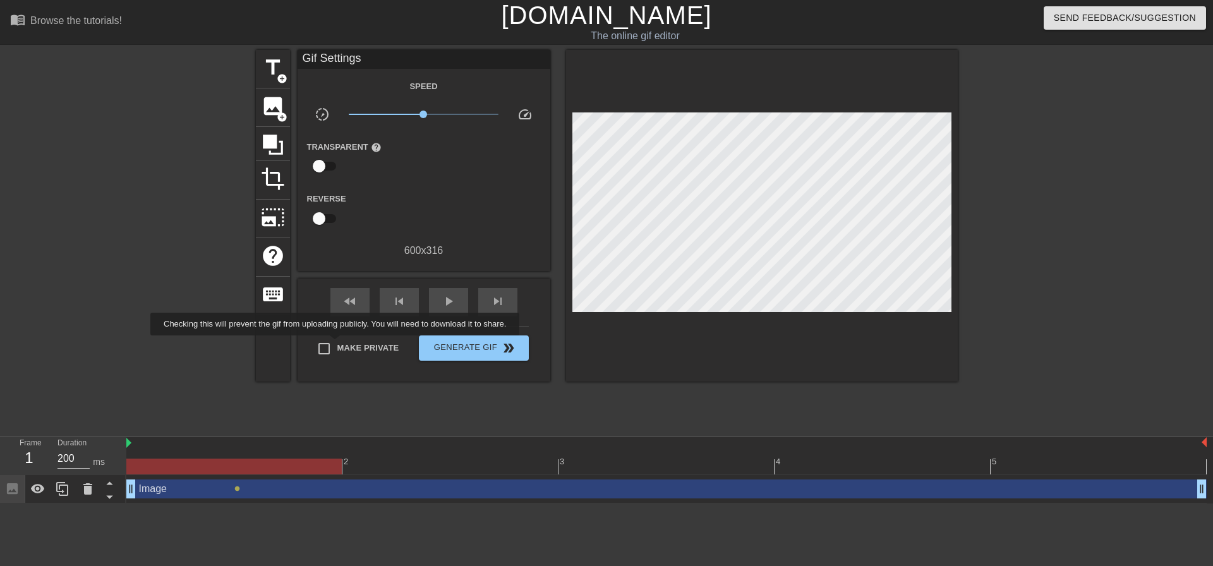
click at [337, 344] on input "Make Private" at bounding box center [324, 349] width 27 height 27
checkbox input "true"
click at [321, 159] on input "checkbox" at bounding box center [319, 166] width 72 height 24
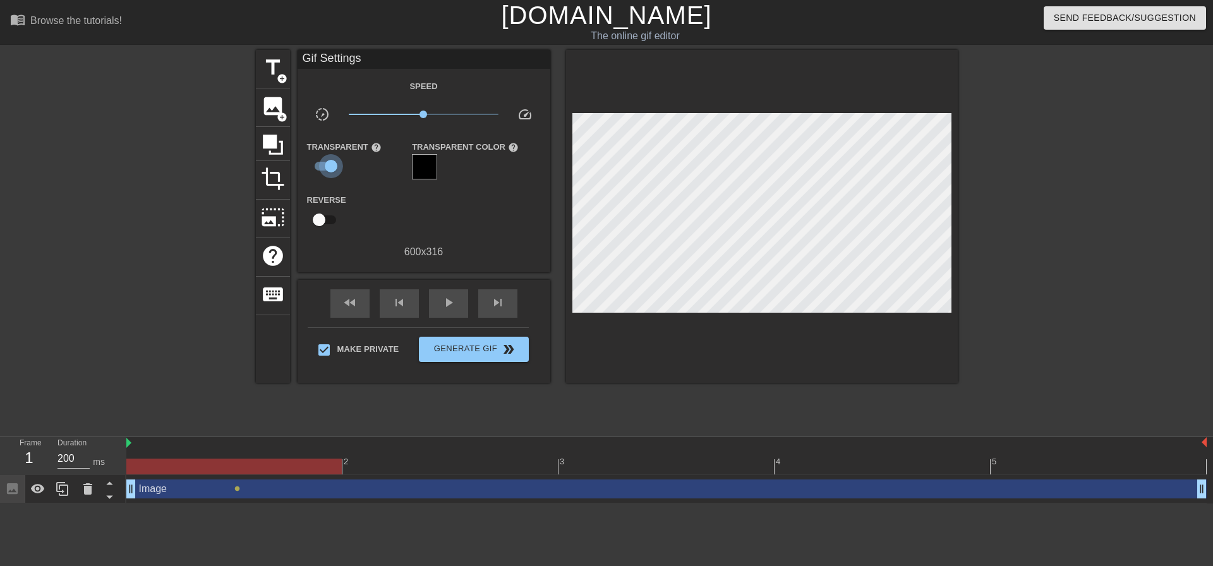
click at [325, 162] on input "checkbox" at bounding box center [331, 166] width 72 height 24
click at [325, 162] on input "checkbox" at bounding box center [319, 166] width 72 height 24
checkbox input "true"
click at [472, 352] on span "Generate Gif double_arrow" at bounding box center [473, 349] width 99 height 15
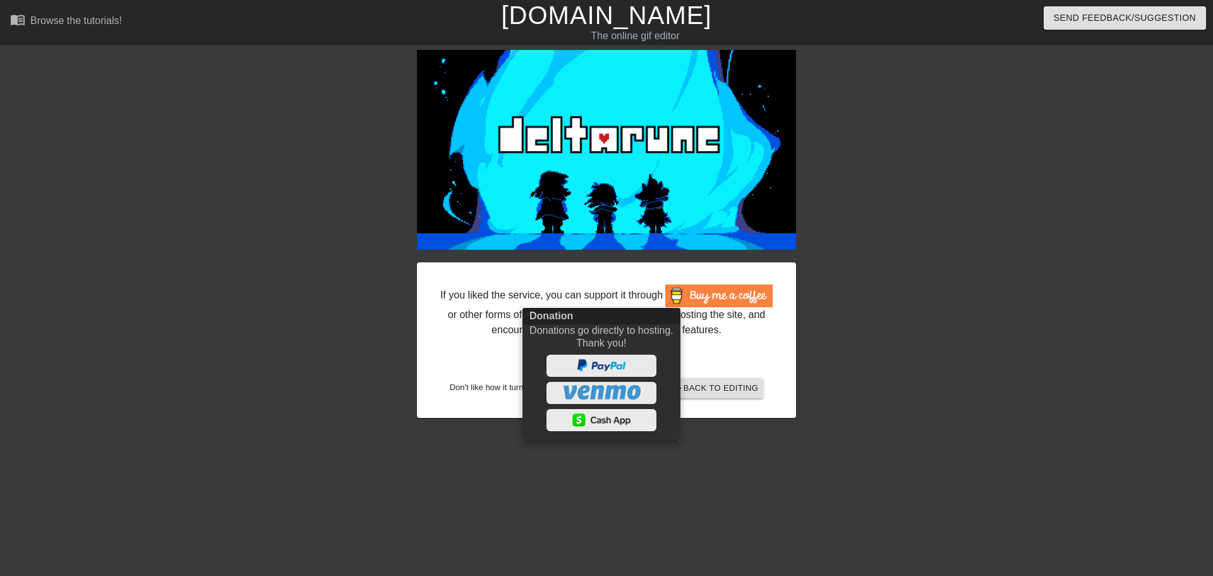
click at [726, 388] on div at bounding box center [606, 288] width 1213 height 576
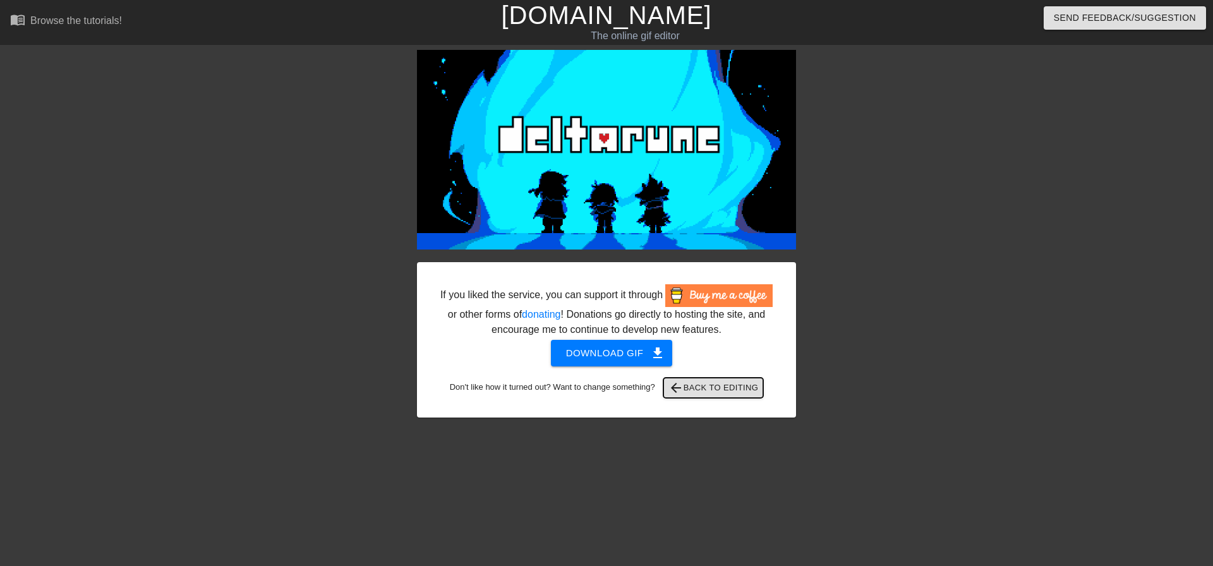
click at [712, 387] on span "arrow_back Back to Editing" at bounding box center [714, 387] width 90 height 15
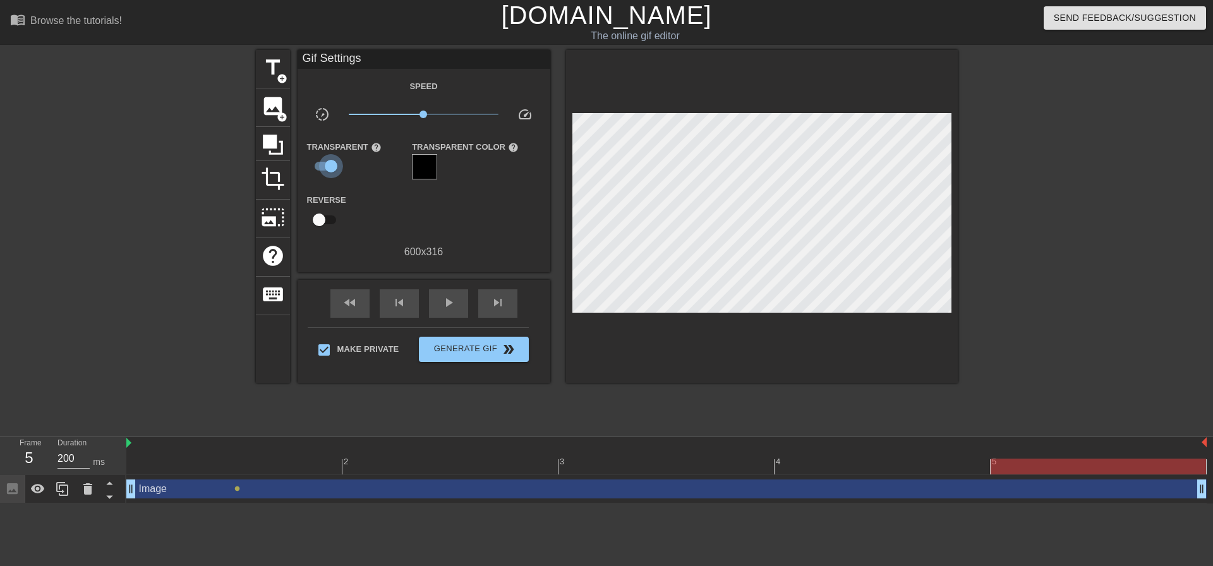
click at [332, 164] on input "checkbox" at bounding box center [331, 166] width 72 height 24
checkbox input "false"
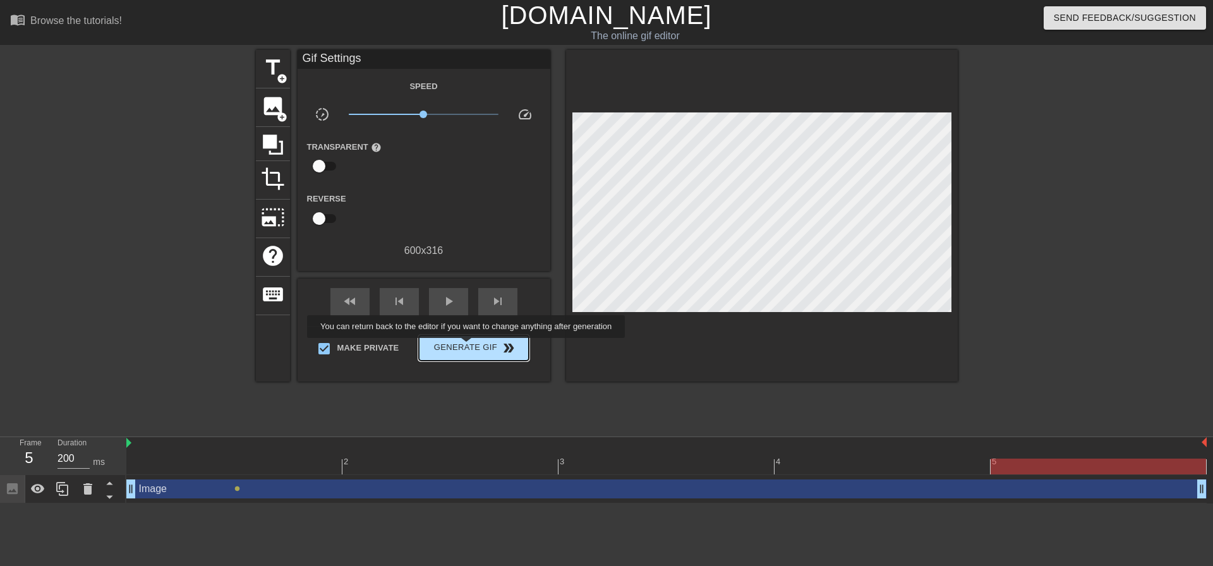
click at [468, 348] on span "Generate Gif double_arrow" at bounding box center [473, 348] width 99 height 15
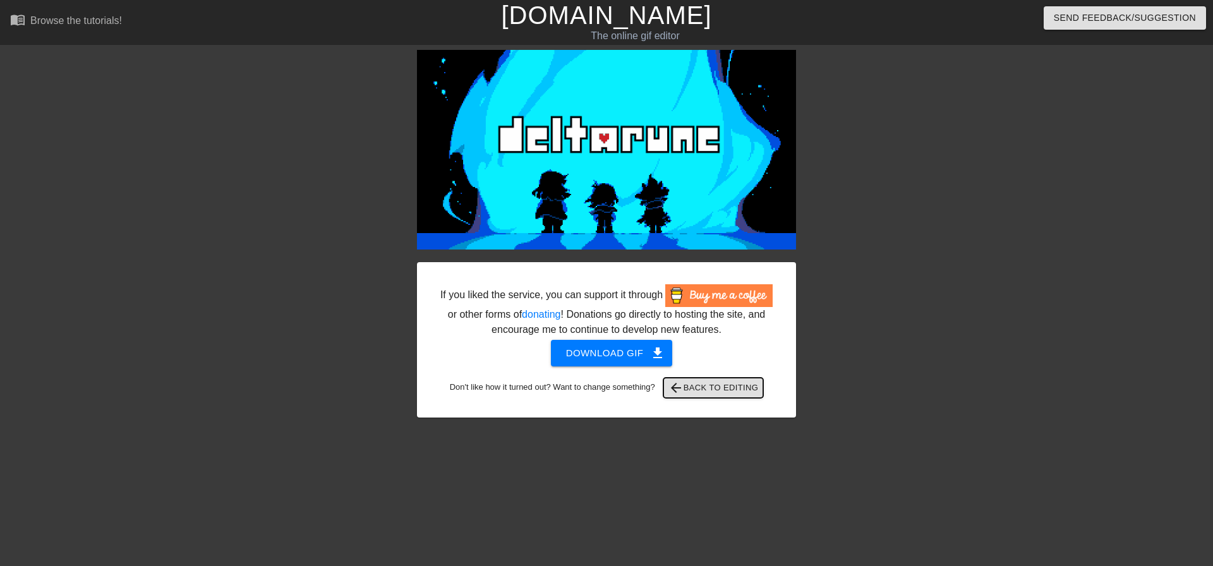
click at [736, 385] on span "arrow_back Back to Editing" at bounding box center [714, 387] width 90 height 15
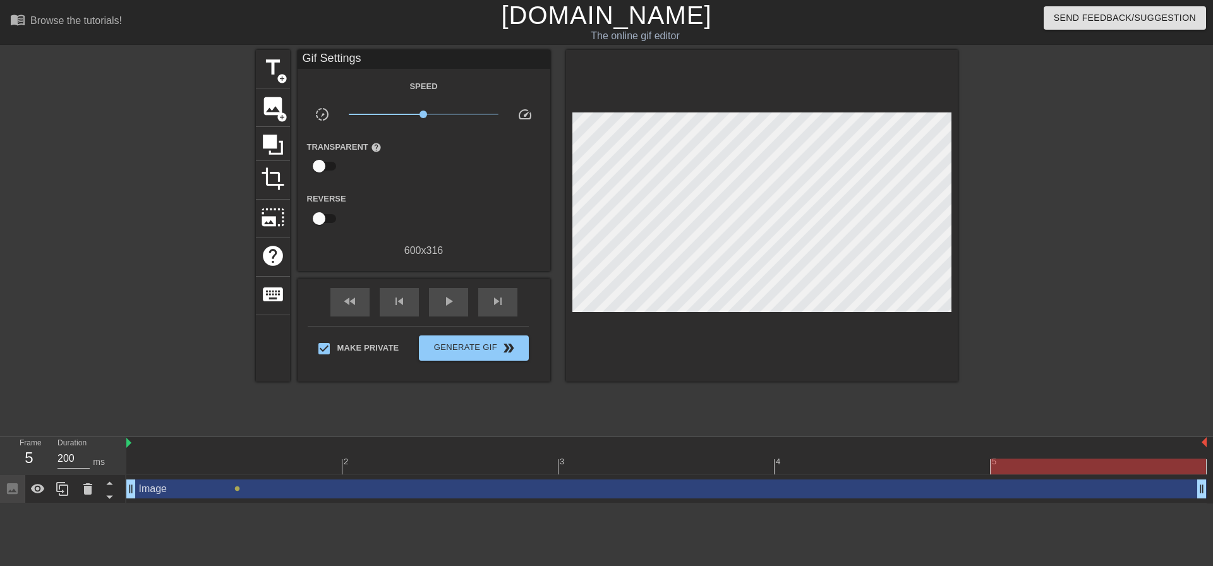
click at [1021, 471] on div at bounding box center [1098, 467] width 215 height 16
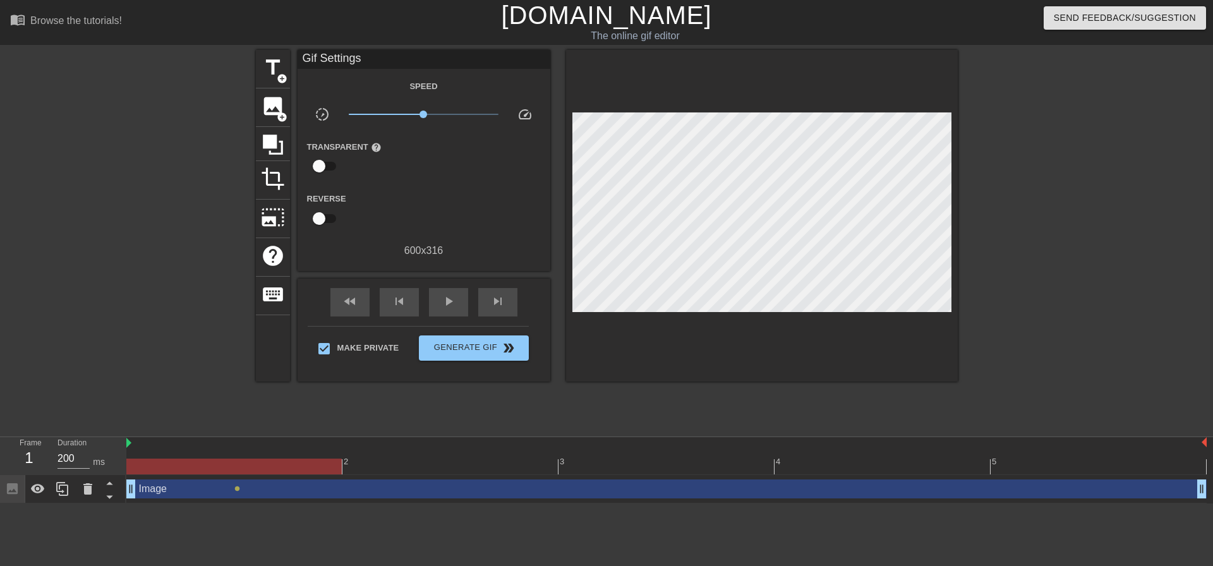
drag, startPoint x: 1026, startPoint y: 471, endPoint x: 116, endPoint y: 463, distance: 910.6
click at [119, 463] on div "Frame 1 Duration 200 ms 2 3 4 5 Image drag_handle drag_handle lens" at bounding box center [606, 470] width 1213 height 66
click at [172, 466] on div at bounding box center [233, 467] width 215 height 16
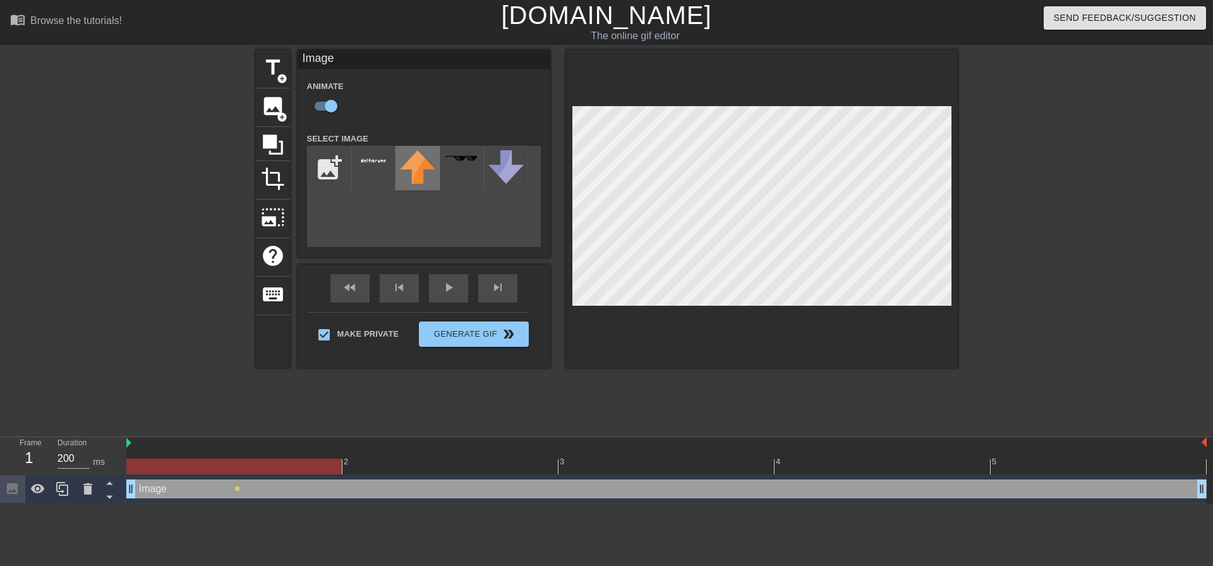
drag, startPoint x: 418, startPoint y: 164, endPoint x: 415, endPoint y: 173, distance: 9.4
click at [415, 173] on img at bounding box center [417, 166] width 35 height 33
click at [474, 169] on div at bounding box center [462, 168] width 44 height 44
click at [499, 168] on img at bounding box center [505, 166] width 35 height 33
click at [377, 178] on div at bounding box center [373, 168] width 44 height 44
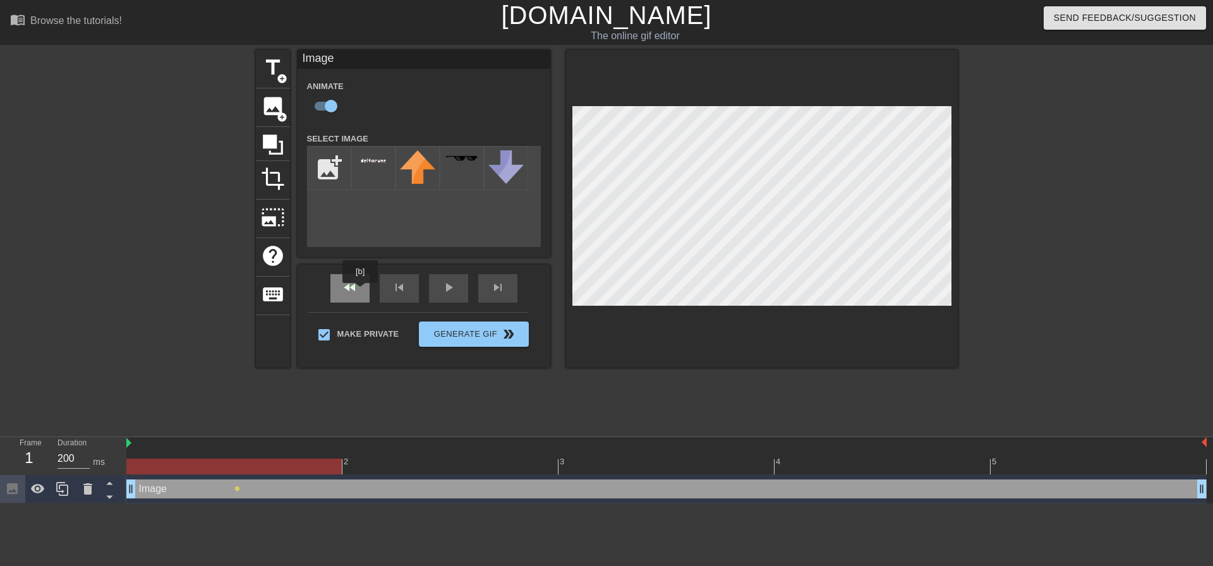
click at [361, 292] on div "fast_rewind" at bounding box center [349, 288] width 39 height 28
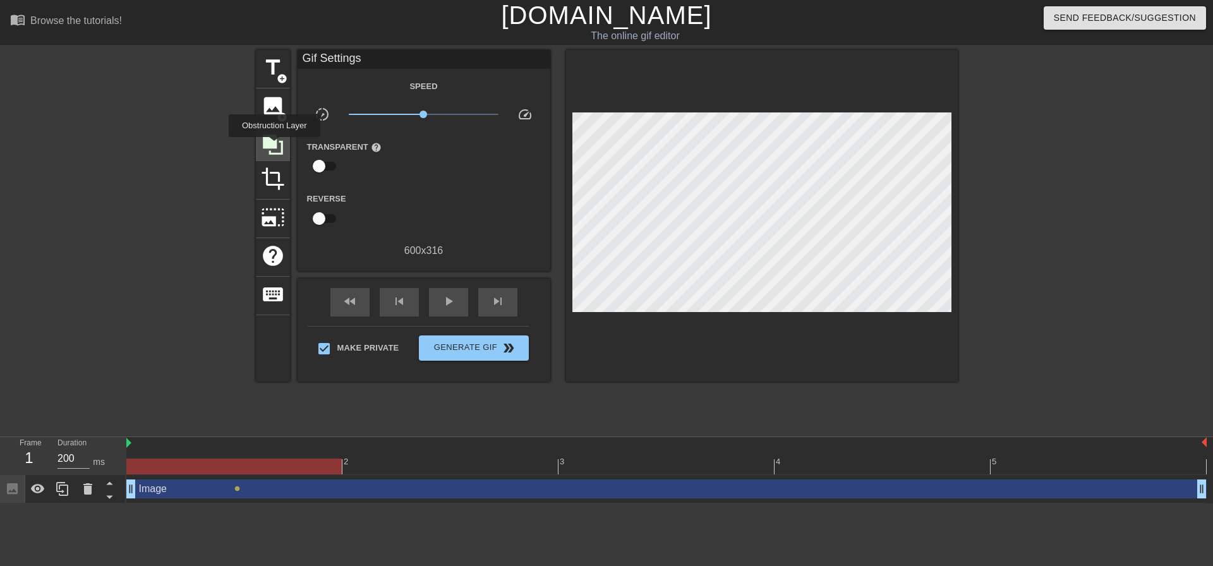
click at [274, 146] on icon at bounding box center [273, 145] width 20 height 20
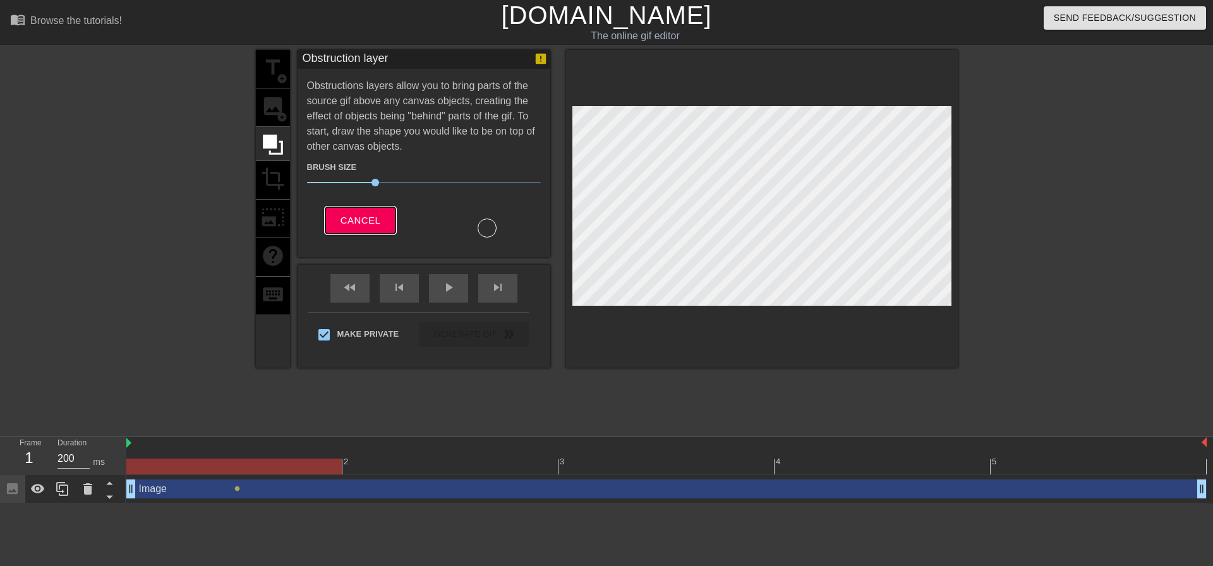
click at [380, 224] on span "Cancel" at bounding box center [361, 220] width 40 height 16
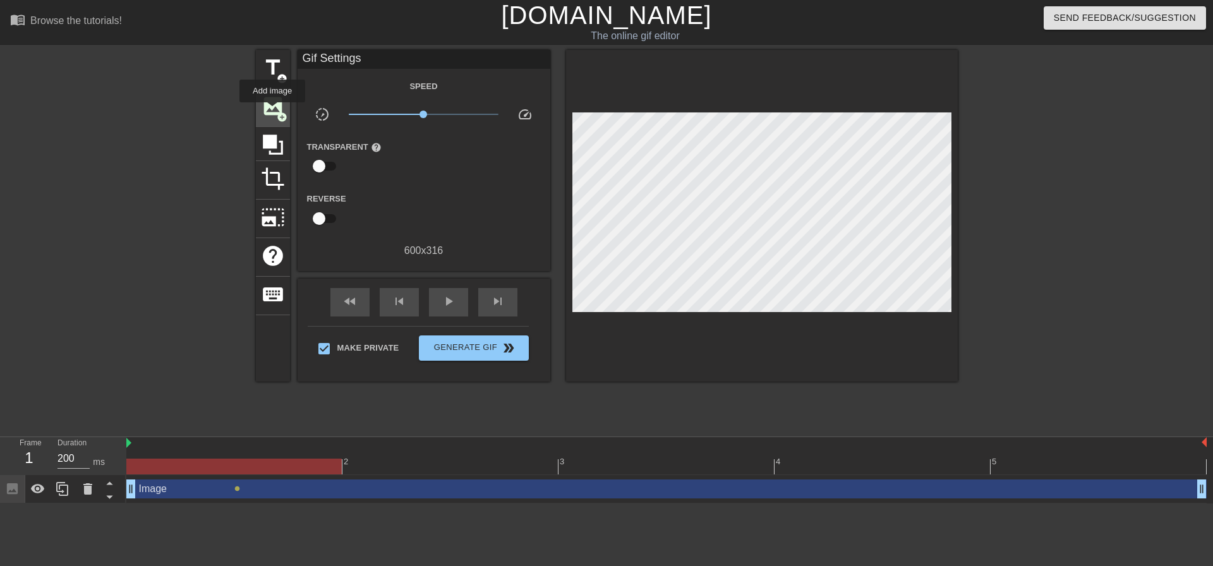
click at [272, 111] on span "image" at bounding box center [273, 106] width 24 height 24
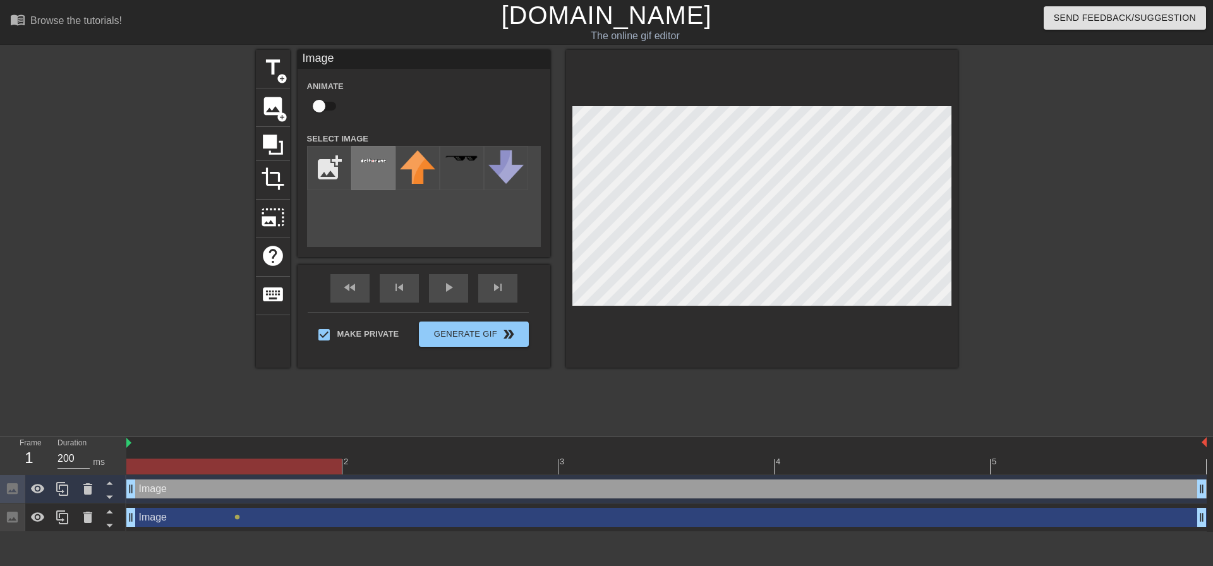
click at [360, 166] on img at bounding box center [373, 160] width 35 height 20
click at [372, 174] on div at bounding box center [373, 168] width 44 height 44
click at [393, 178] on div at bounding box center [373, 168] width 44 height 44
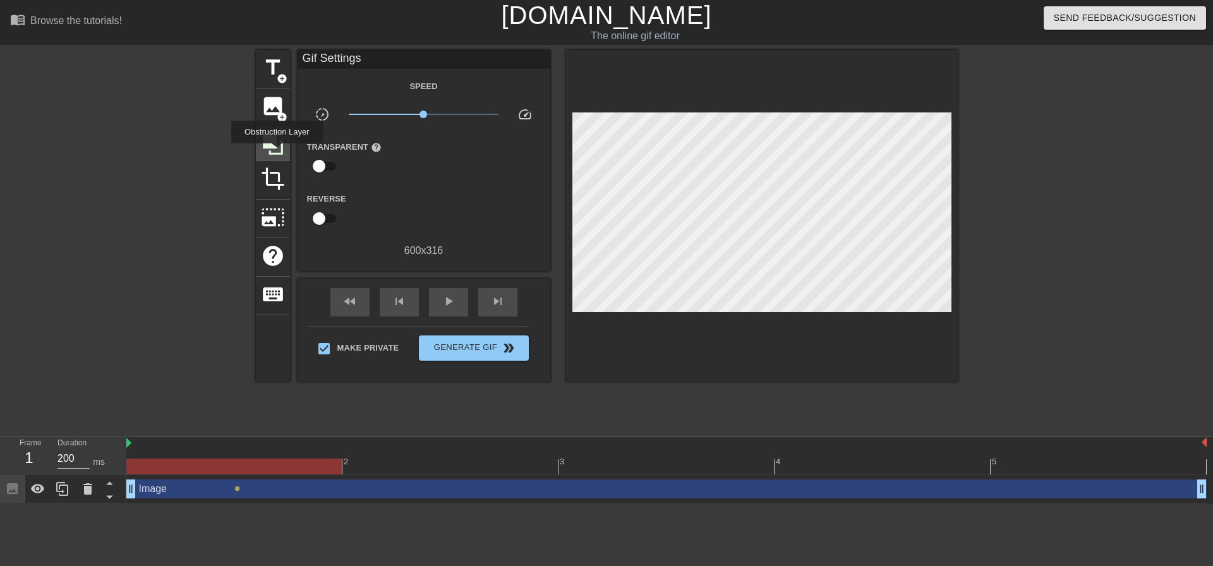
click at [277, 152] on icon at bounding box center [273, 145] width 20 height 20
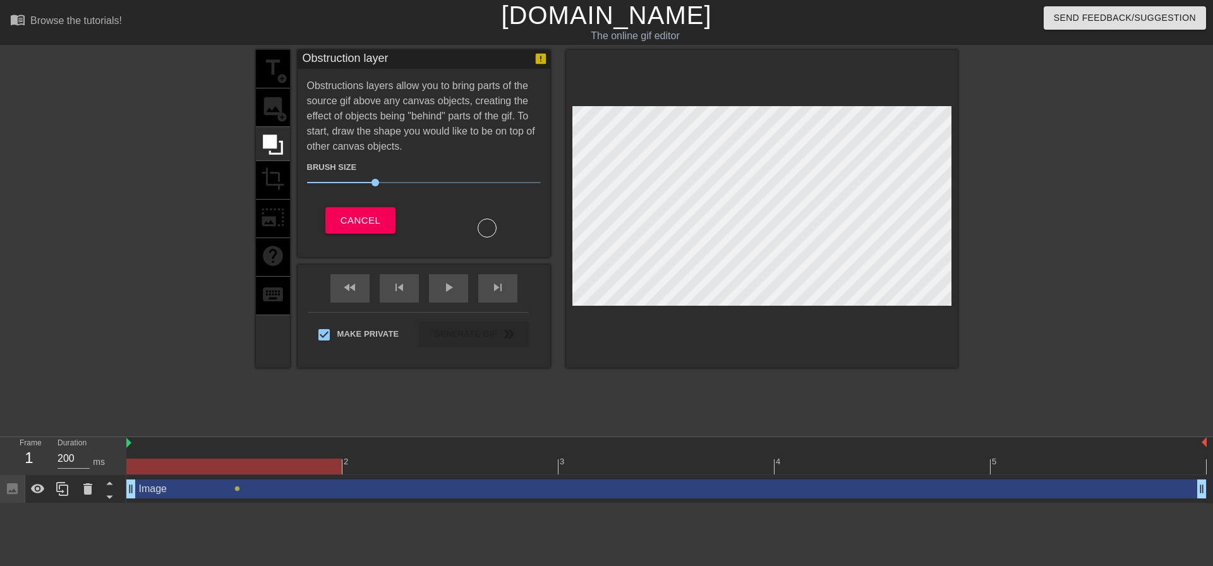
click at [372, 236] on div "Cancel" at bounding box center [361, 222] width 126 height 30
click at [365, 229] on button "Cancel" at bounding box center [360, 220] width 70 height 27
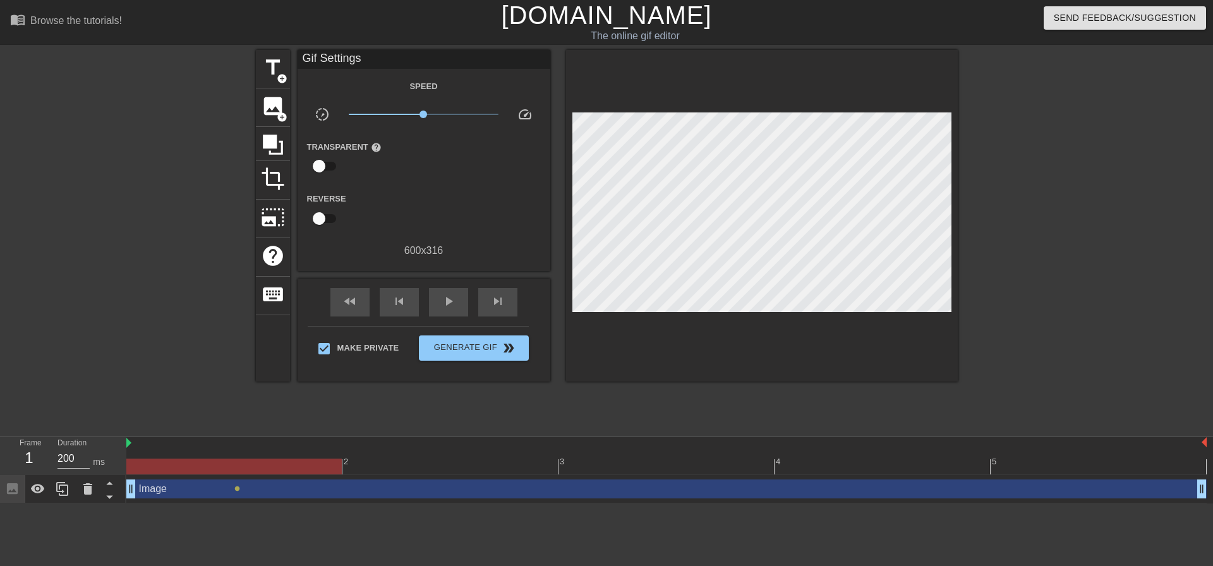
click at [290, 180] on div "title add_circle image add_circle crop photo_size_select_large help keyboard Gi…" at bounding box center [607, 216] width 702 height 332
click at [265, 114] on span "image" at bounding box center [273, 106] width 24 height 24
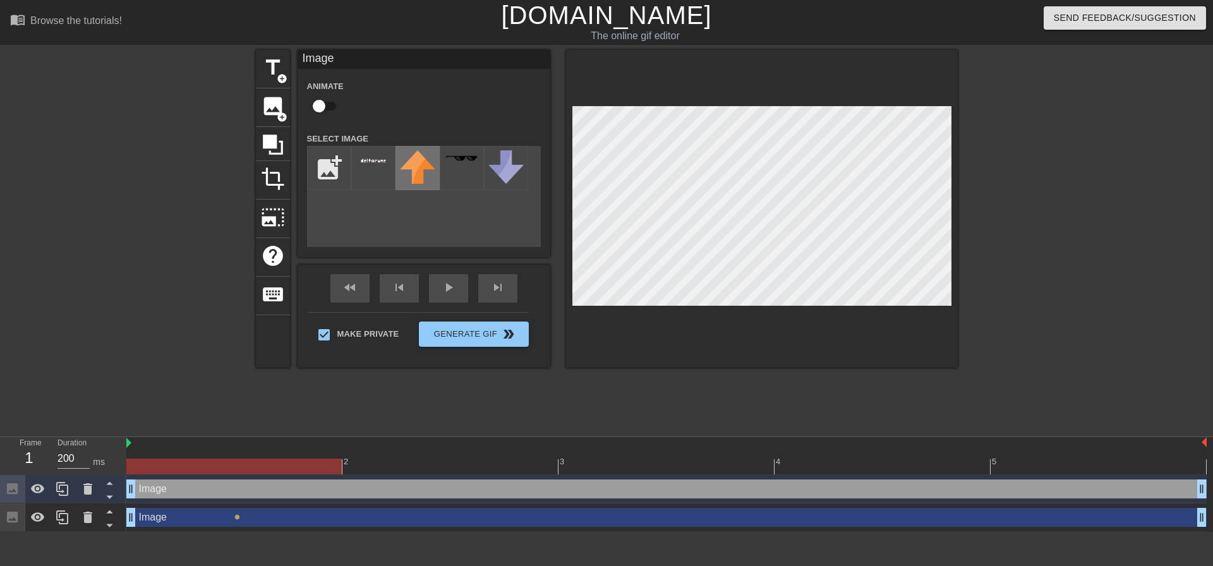
click at [430, 173] on img at bounding box center [417, 166] width 35 height 33
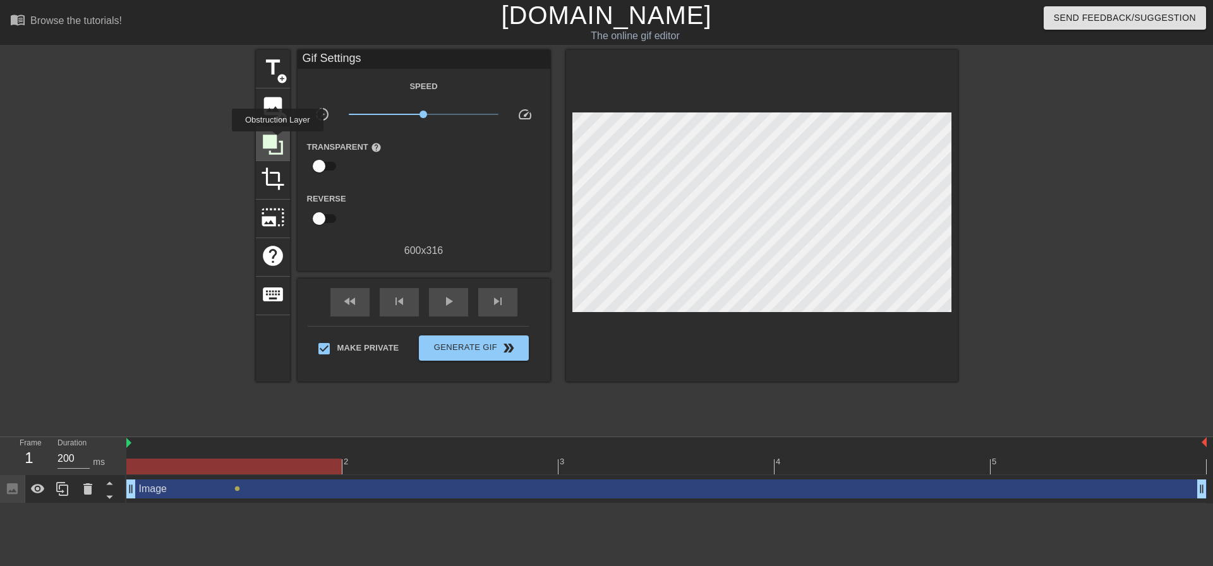
click at [277, 141] on icon at bounding box center [273, 145] width 24 height 24
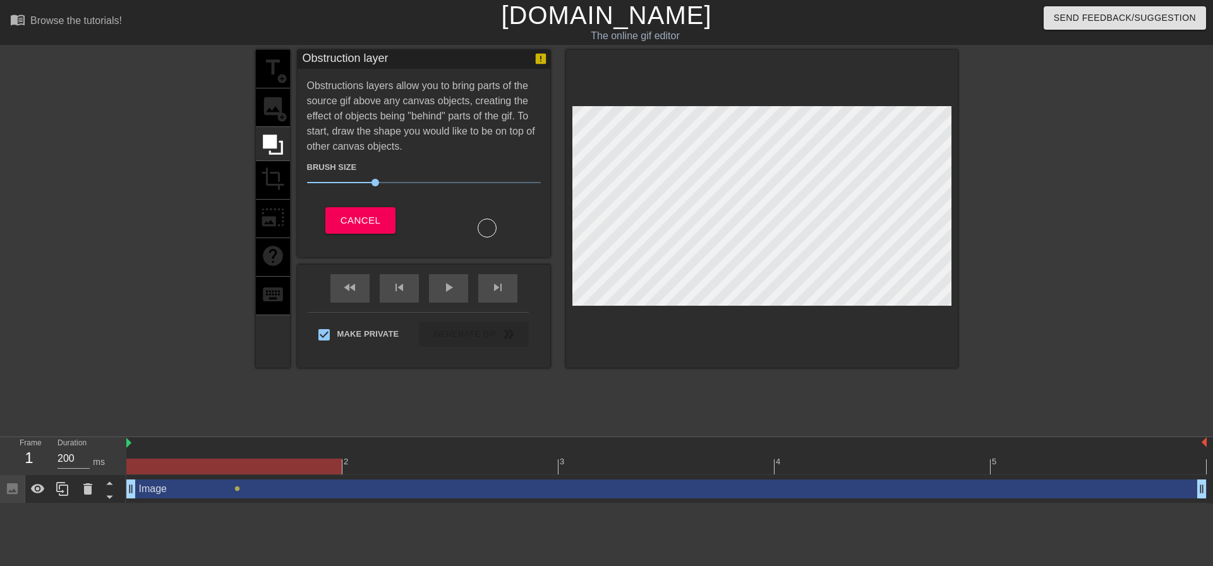
click at [277, 106] on div "title add_circle image add_circle crop photo_size_select_large help keyboard" at bounding box center [273, 209] width 34 height 318
click at [380, 219] on span "Cancel" at bounding box center [361, 220] width 40 height 16
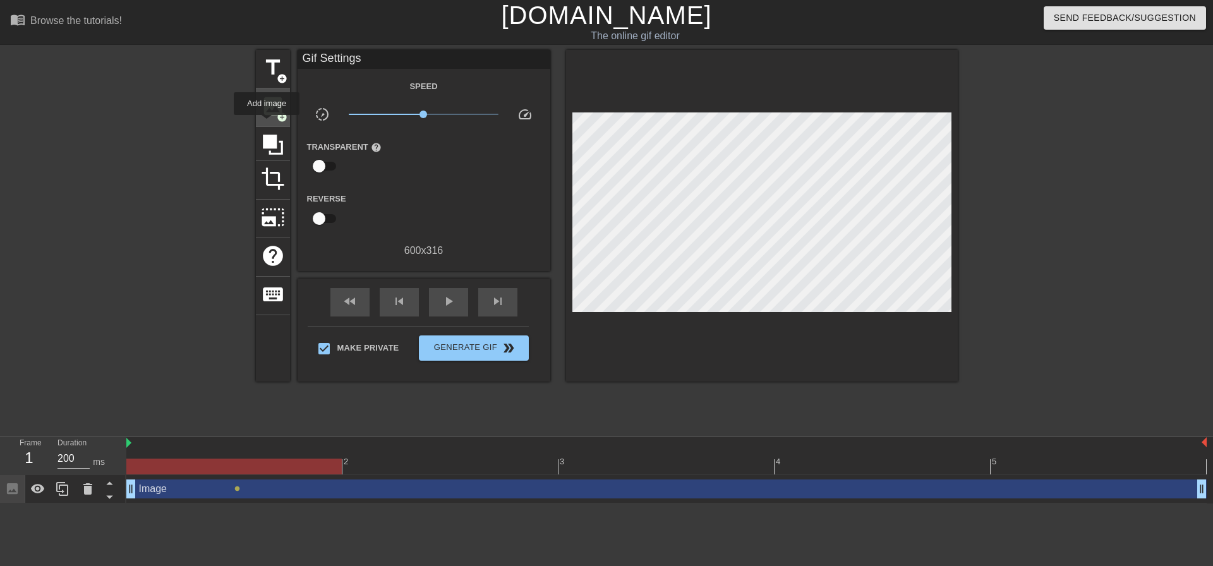
click at [267, 124] on div "image add_circle" at bounding box center [273, 107] width 34 height 39
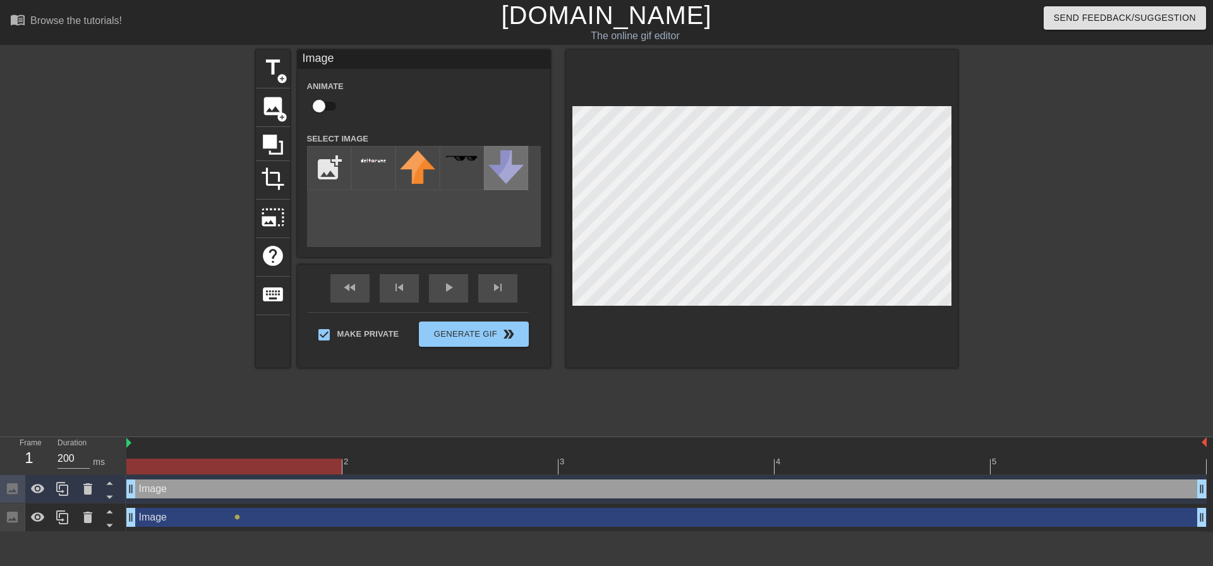
click at [500, 173] on img at bounding box center [505, 166] width 35 height 33
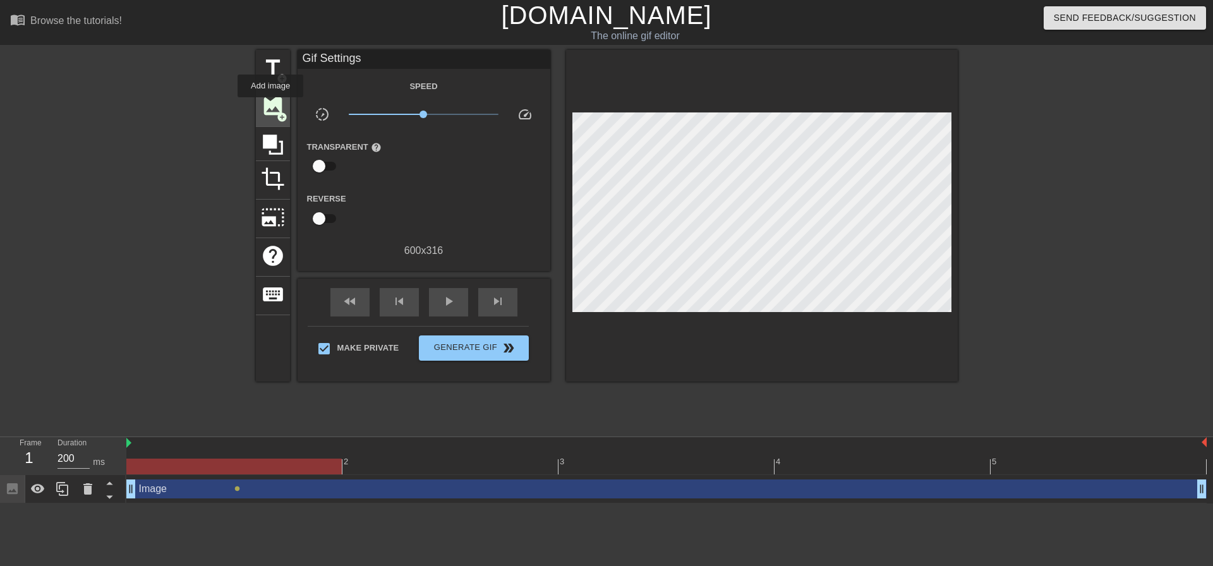
click at [271, 107] on span "image" at bounding box center [273, 106] width 24 height 24
click at [277, 117] on span "add_circle" at bounding box center [282, 117] width 11 height 11
click at [266, 103] on span "image" at bounding box center [273, 106] width 24 height 24
click at [444, 300] on span "play_arrow" at bounding box center [448, 301] width 15 height 15
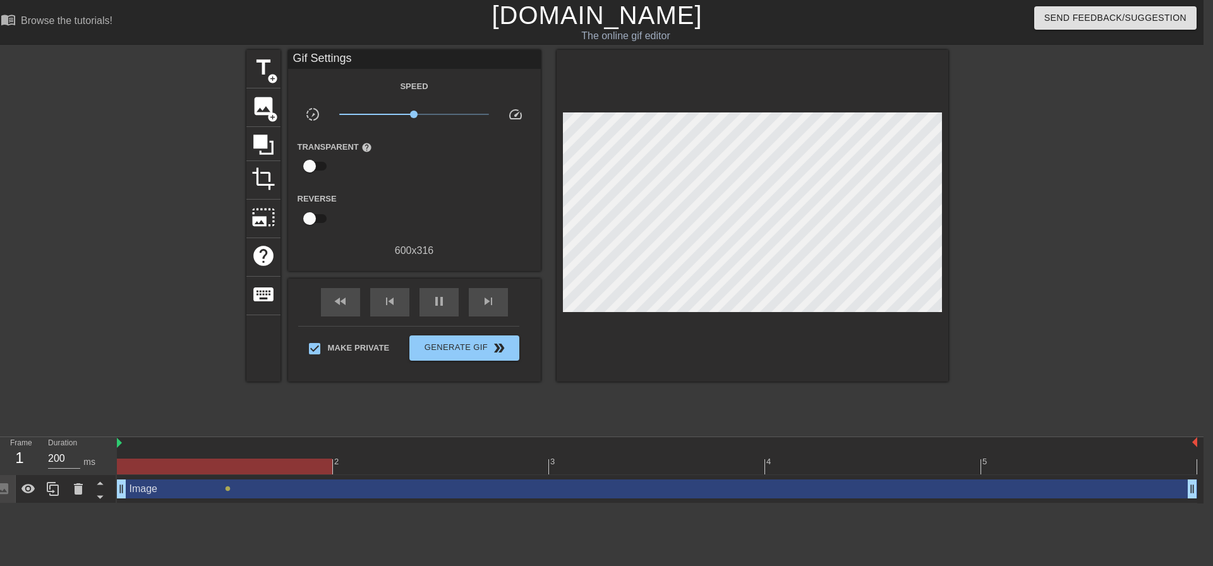
drag, startPoint x: 1187, startPoint y: 494, endPoint x: 1213, endPoint y: 499, distance: 25.8
click at [1203, 499] on html "menu_book Browse the tutorials! [DOMAIN_NAME] The online gif editor Send Feedba…" at bounding box center [597, 252] width 1213 height 504
drag, startPoint x: 1206, startPoint y: 495, endPoint x: 1213, endPoint y: 498, distance: 7.4
click at [1203, 498] on html "menu_book Browse the tutorials! [DOMAIN_NAME] The online gif editor Send Feedba…" at bounding box center [597, 252] width 1213 height 504
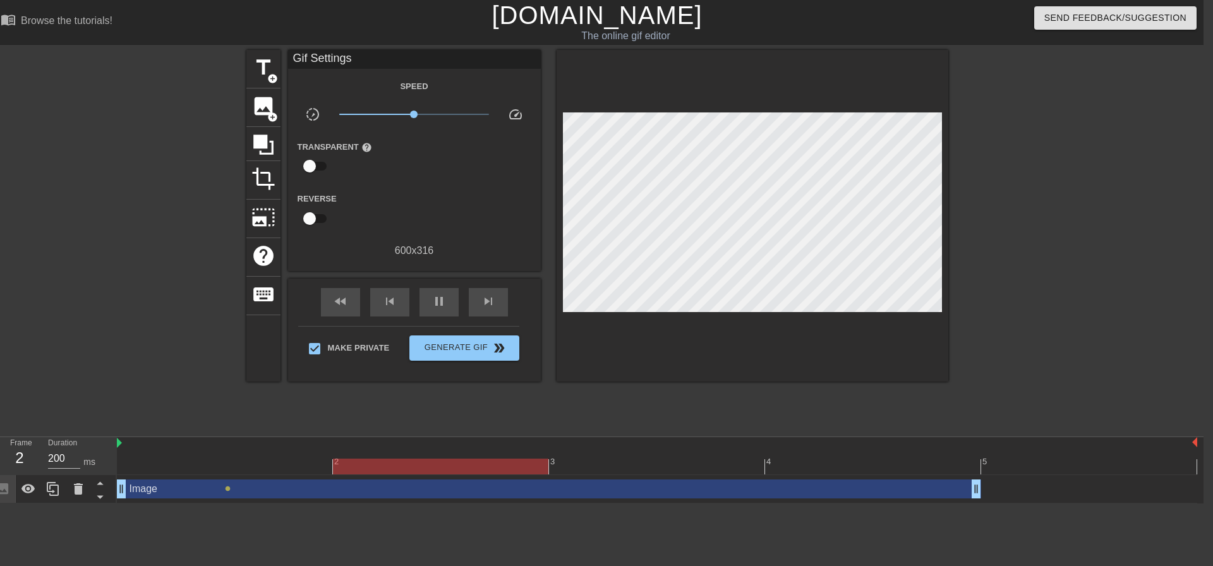
drag, startPoint x: 1192, startPoint y: 492, endPoint x: 966, endPoint y: 494, distance: 226.9
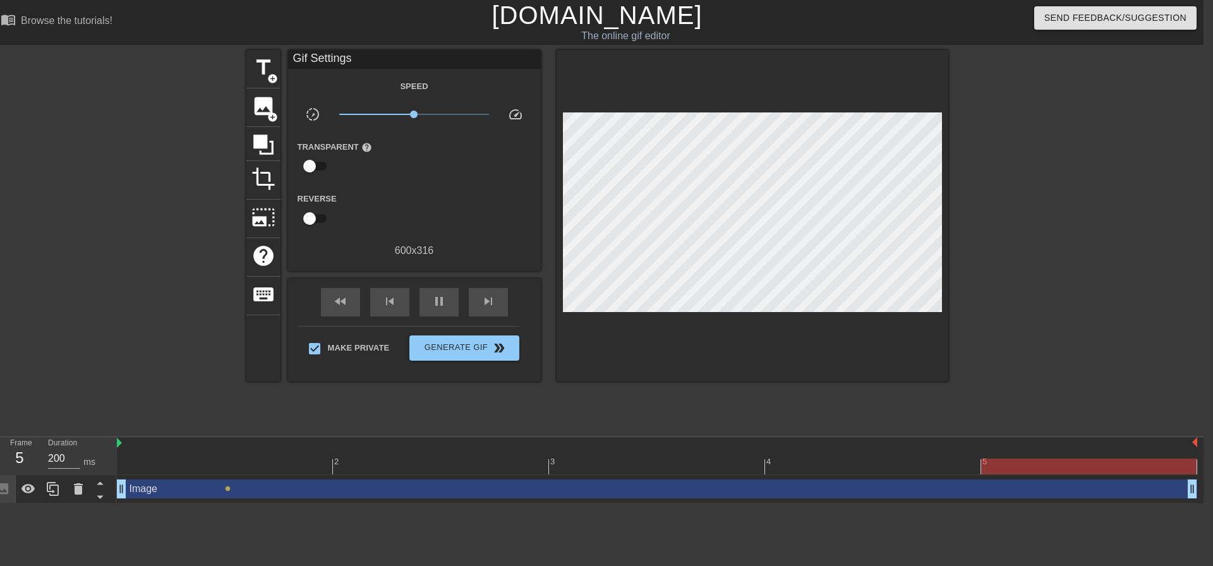
drag, startPoint x: 1103, startPoint y: 501, endPoint x: 1213, endPoint y: 498, distance: 110.0
click at [1203, 500] on html "menu_book Browse the tutorials! [DOMAIN_NAME] The online gif editor Send Feedba…" at bounding box center [597, 252] width 1213 height 504
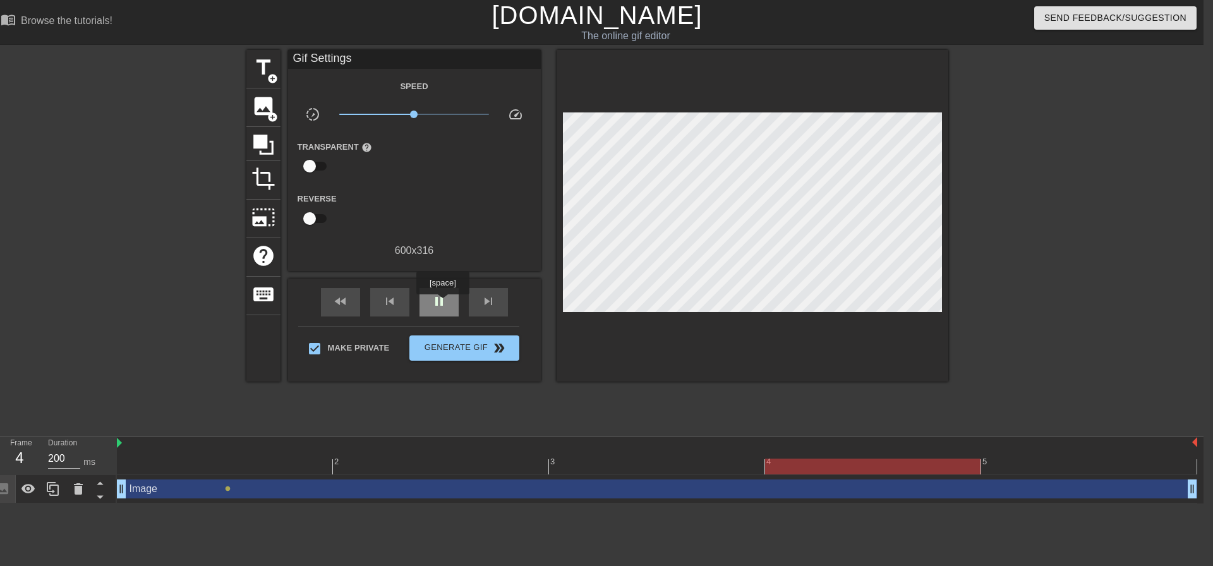
click at [442, 303] on span "pause" at bounding box center [439, 301] width 15 height 15
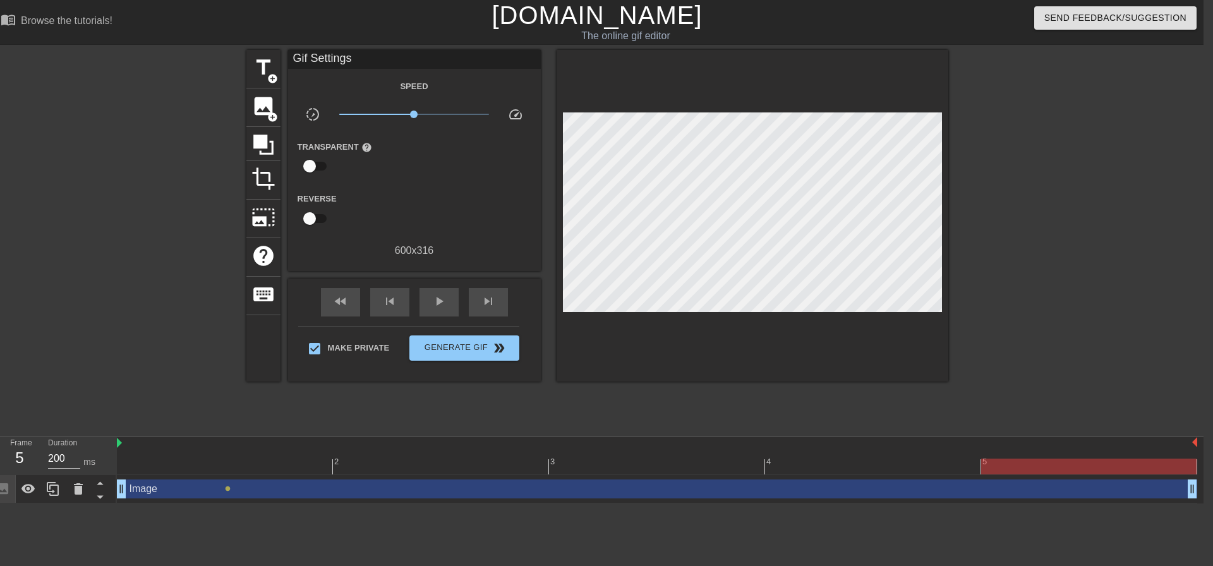
click at [314, 224] on input "checkbox" at bounding box center [310, 219] width 72 height 24
checkbox input "true"
click at [437, 308] on span "play_arrow" at bounding box center [439, 301] width 15 height 15
click at [437, 308] on span "pause" at bounding box center [439, 301] width 15 height 15
click at [444, 338] on button "Generate Gif double_arrow" at bounding box center [463, 348] width 109 height 25
